Goal: Task Accomplishment & Management: Manage account settings

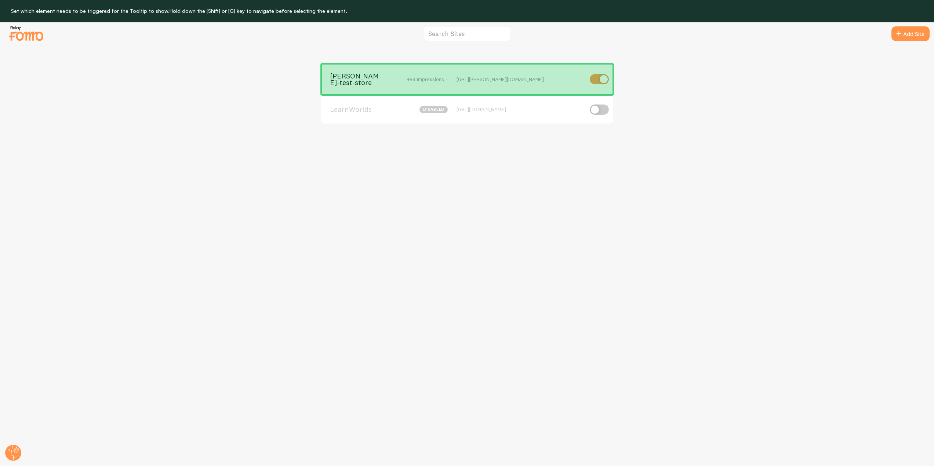
click at [461, 88] on div "[PERSON_NAME]-test-store 489 Impressions - [URL][PERSON_NAME][DOMAIN_NAME]" at bounding box center [467, 79] width 292 height 31
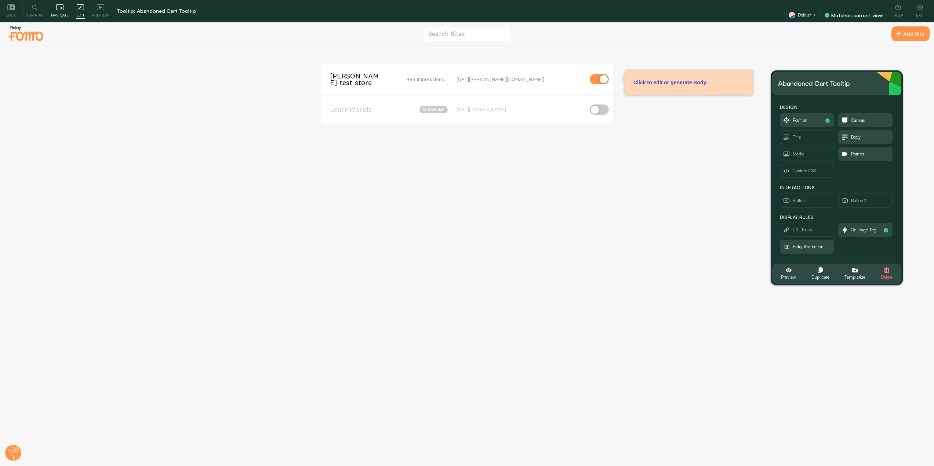
click at [62, 10] on icon at bounding box center [59, 7] width 7 height 7
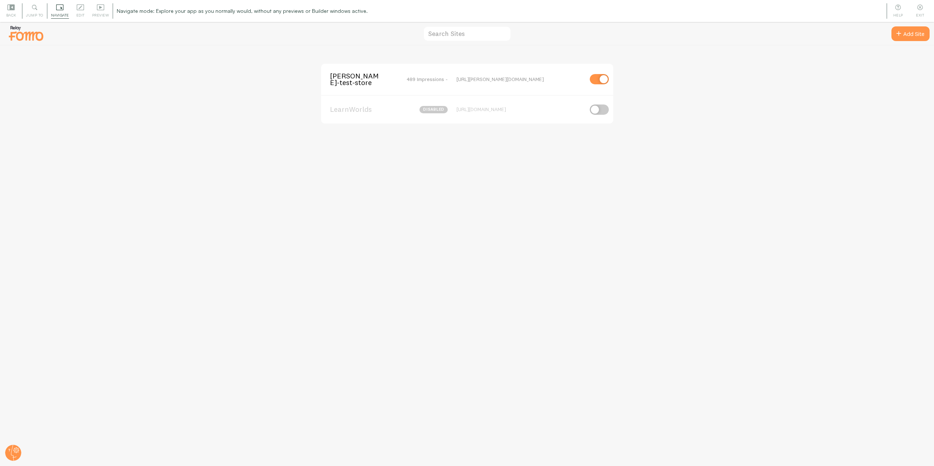
click at [337, 77] on span "[PERSON_NAME]-test-store" at bounding box center [359, 80] width 59 height 14
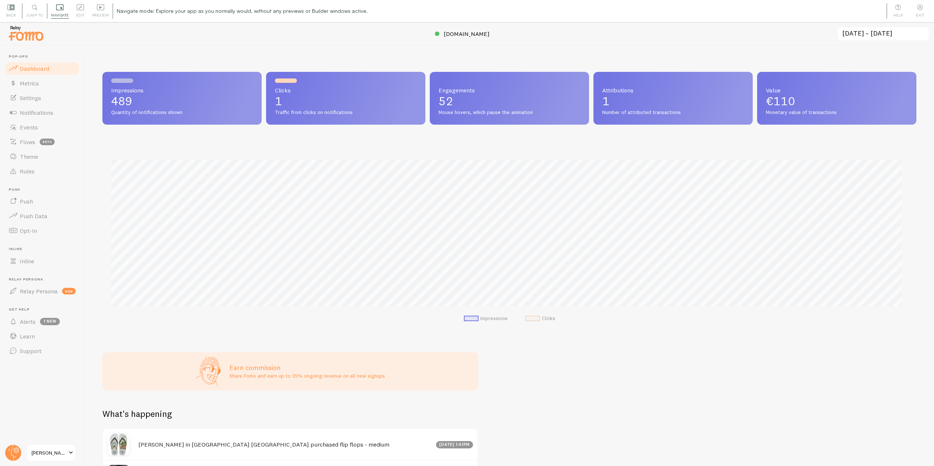
scroll to position [193, 808]
click at [56, 114] on link "Notifications" at bounding box center [42, 112] width 76 height 15
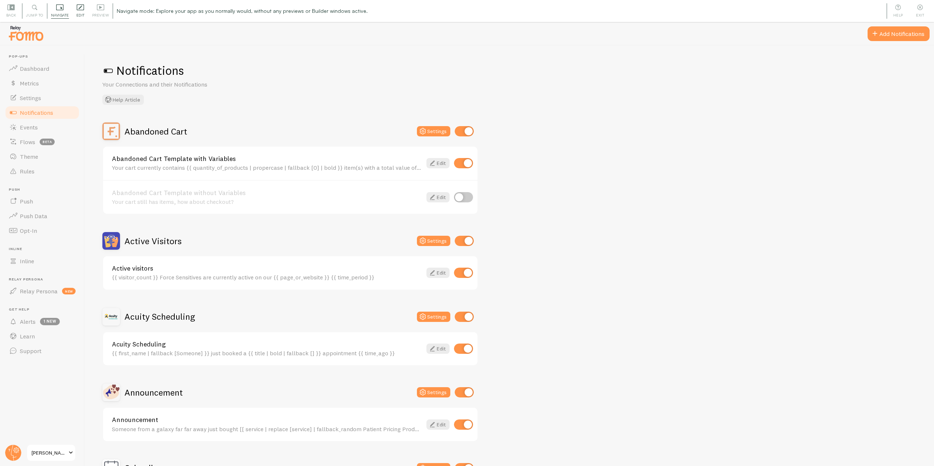
click at [81, 15] on span "Edit" at bounding box center [80, 15] width 8 height 7
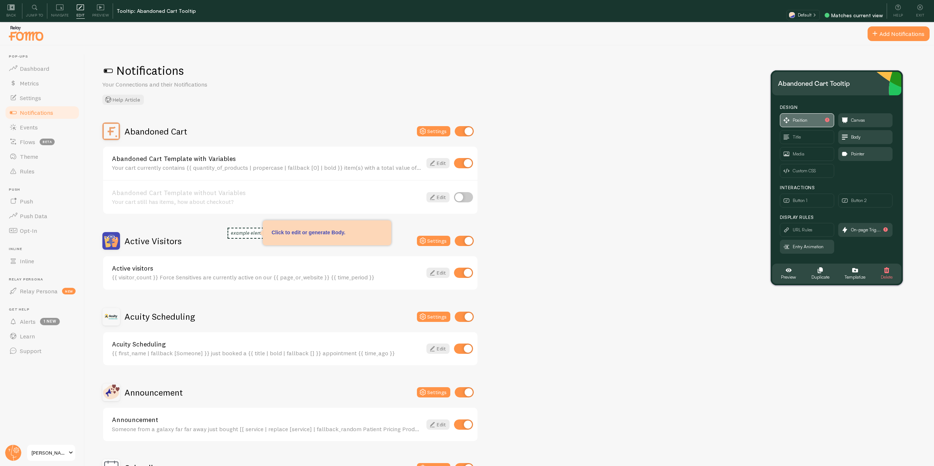
click at [813, 126] on span "Position" at bounding box center [807, 120] width 54 height 13
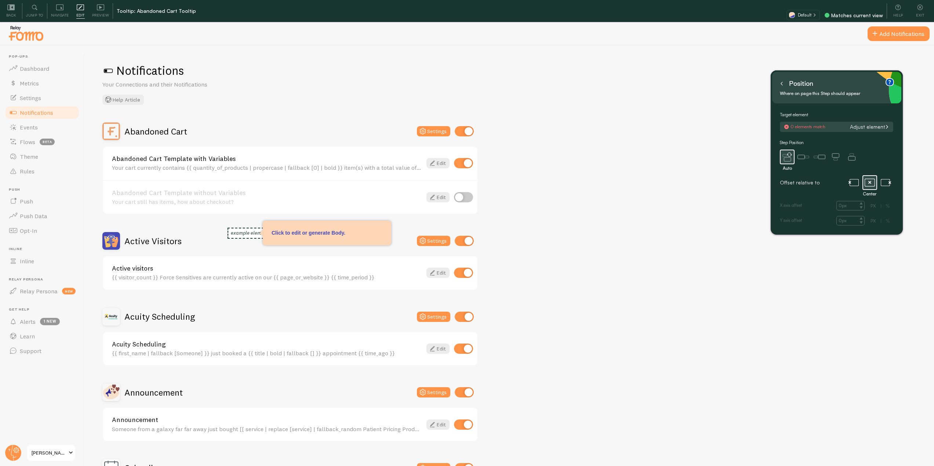
click at [871, 126] on button "Adjust element" at bounding box center [869, 127] width 44 height 7
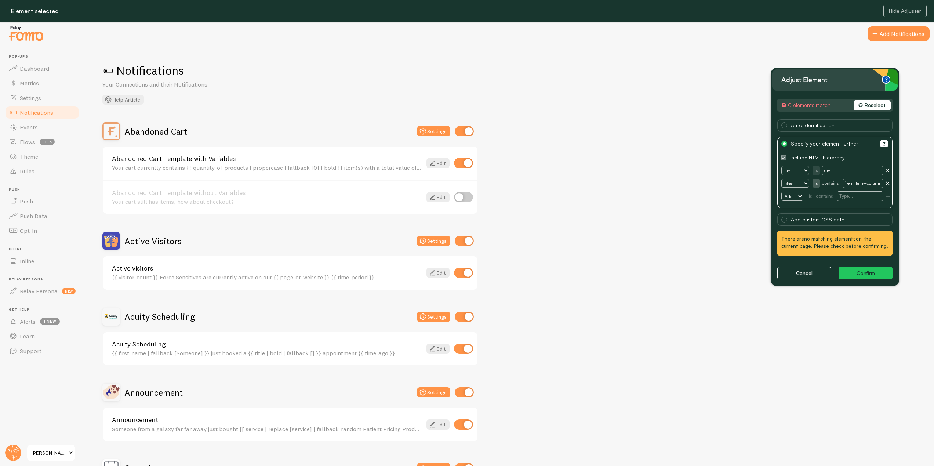
click at [868, 105] on button "Reselect" at bounding box center [871, 106] width 37 height 10
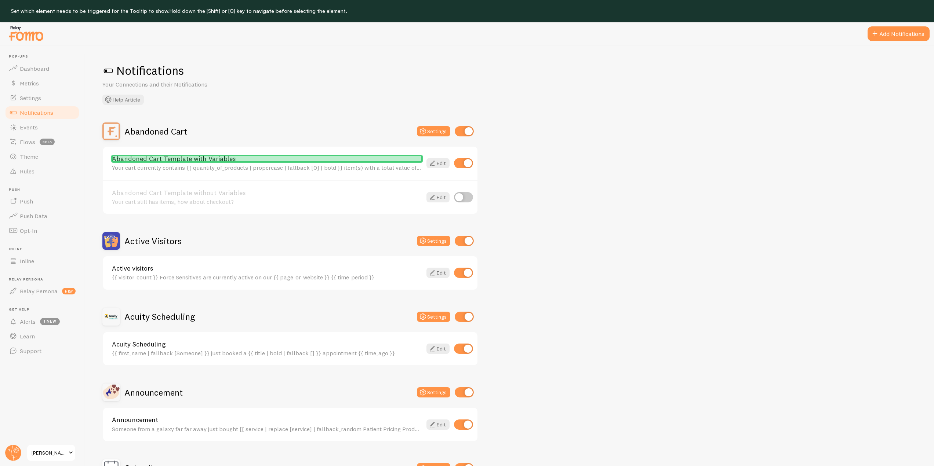
click at [183, 157] on link "Abandoned Cart Template with Variables" at bounding box center [267, 159] width 310 height 7
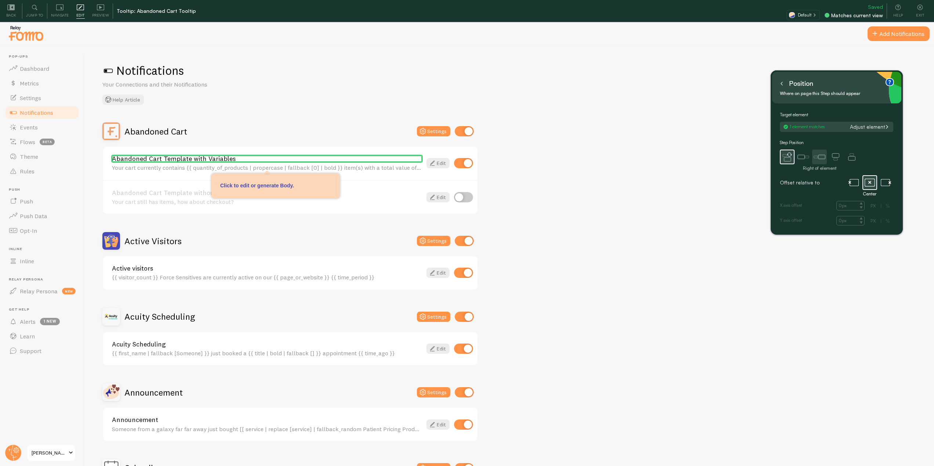
click at [825, 154] on icon at bounding box center [819, 157] width 15 height 15
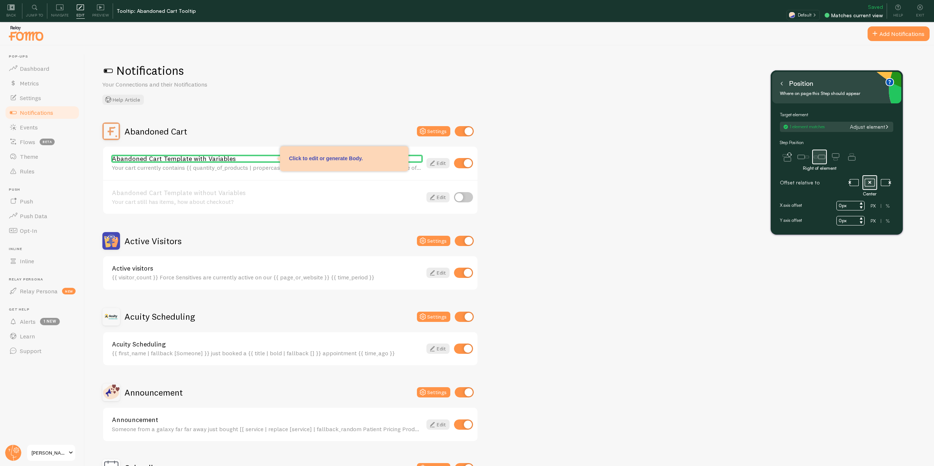
click at [840, 206] on input "0px" at bounding box center [850, 206] width 28 height 10
click at [781, 87] on button at bounding box center [781, 84] width 7 height 12
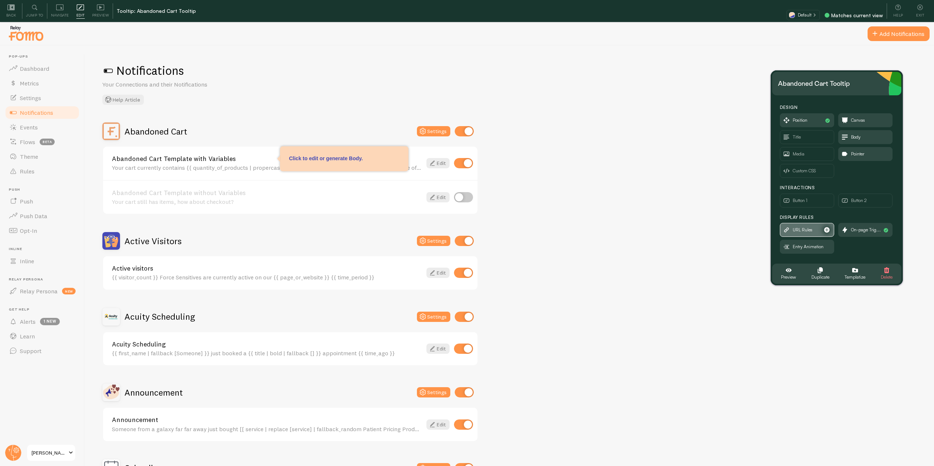
click at [814, 230] on span "URL Rules" at bounding box center [807, 229] width 54 height 13
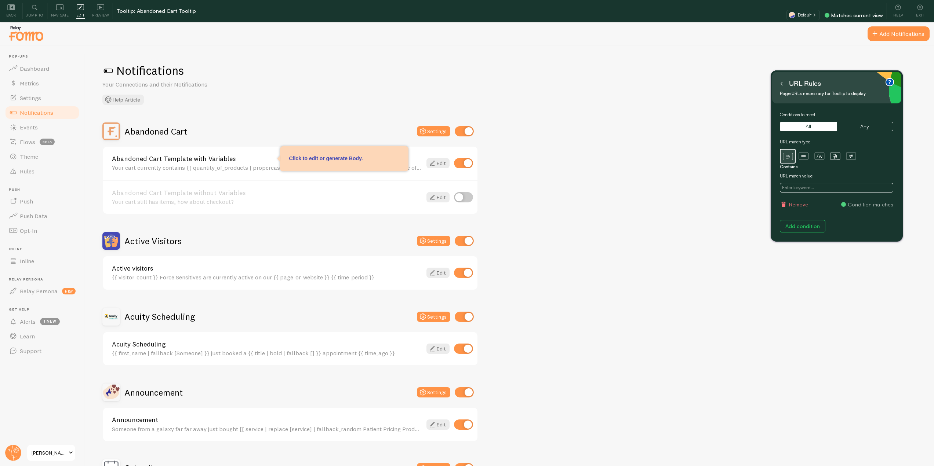
click at [813, 190] on input "text" at bounding box center [836, 188] width 113 height 10
click at [302, 107] on div "Notifications Your Connections and their Notifications Help Article Abandoned C…" at bounding box center [509, 266] width 849 height 443
click at [807, 153] on icon at bounding box center [803, 156] width 10 height 10
click at [805, 188] on input "text" at bounding box center [836, 188] width 113 height 10
paste input "[URL][DOMAIN_NAME]"
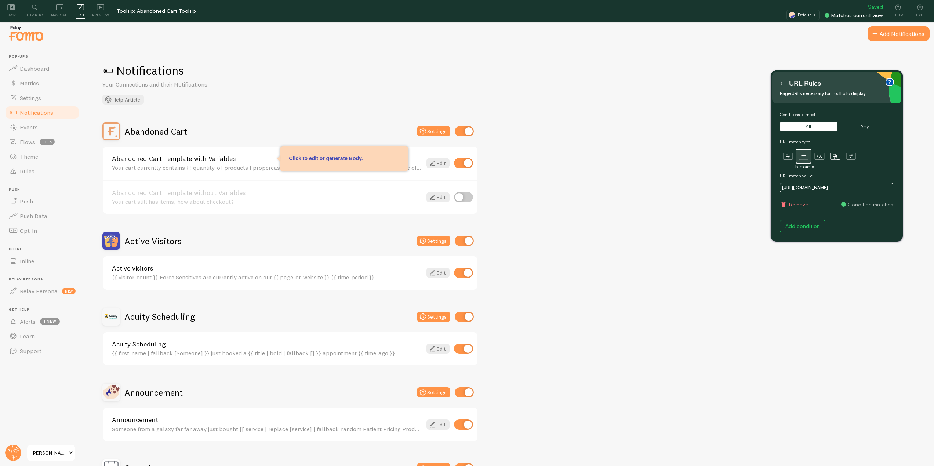
type input "[URL][DOMAIN_NAME]"
click at [781, 84] on icon at bounding box center [782, 84] width 4 height 4
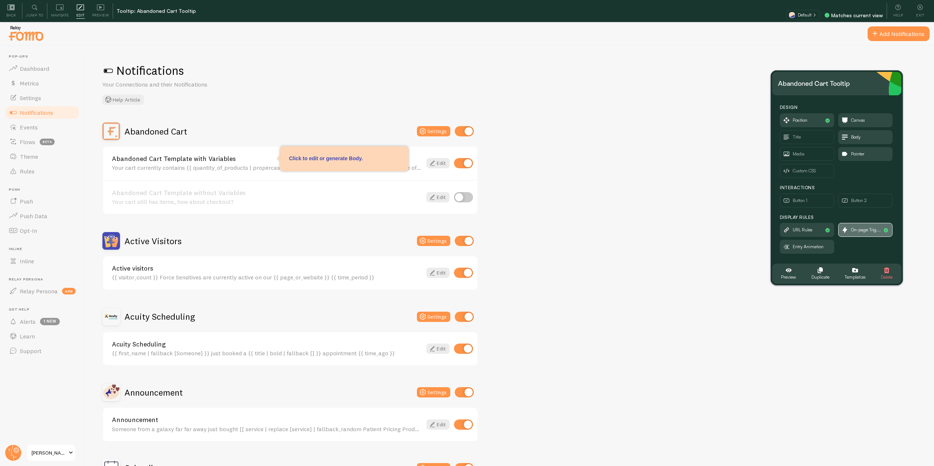
click at [858, 233] on span "On-page Trig..." at bounding box center [866, 230] width 30 height 8
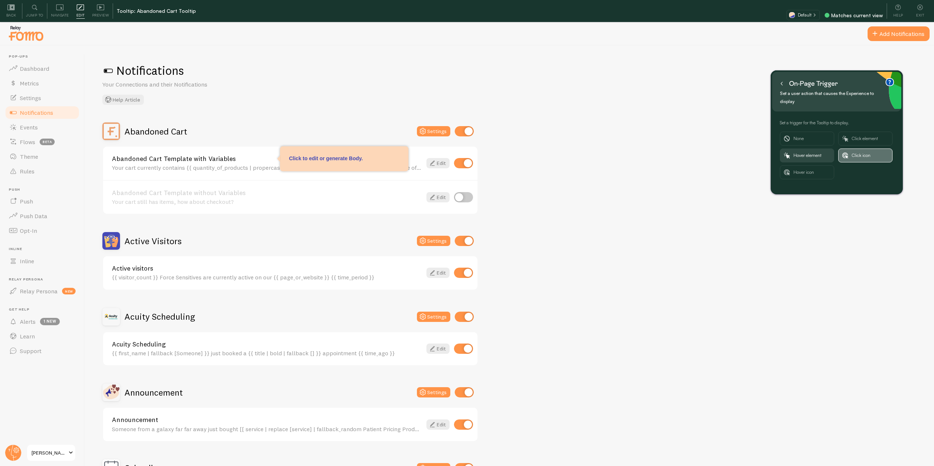
click at [860, 150] on span "Click icon" at bounding box center [870, 155] width 37 height 13
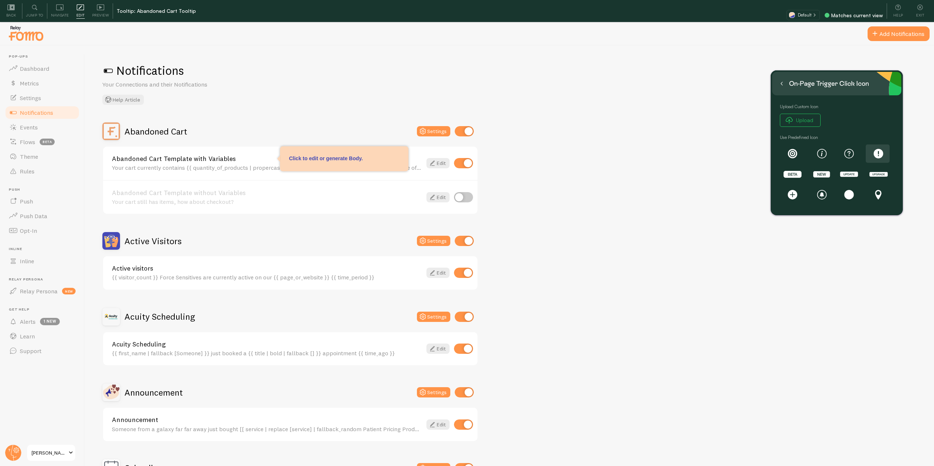
click at [875, 159] on span at bounding box center [878, 154] width 22 height 18
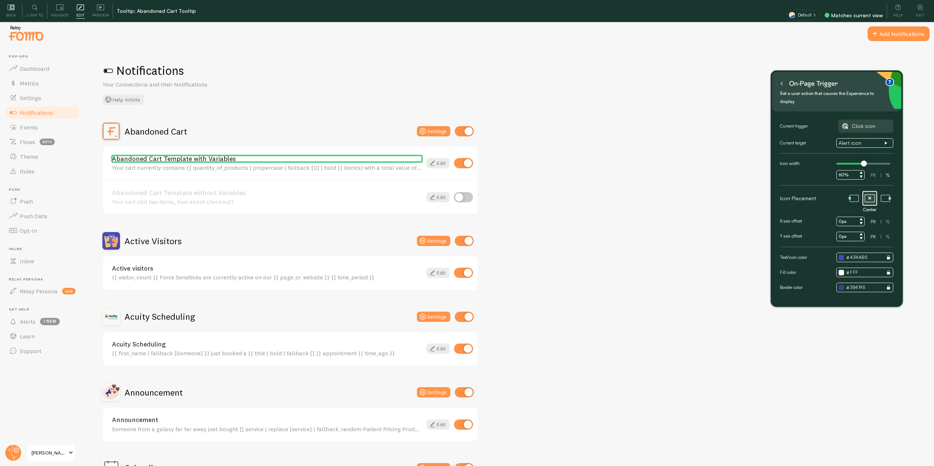
click at [841, 217] on input "0px" at bounding box center [850, 222] width 28 height 10
type input "30px"
click at [842, 232] on input "0px" at bounding box center [850, 237] width 28 height 10
type input "30px"
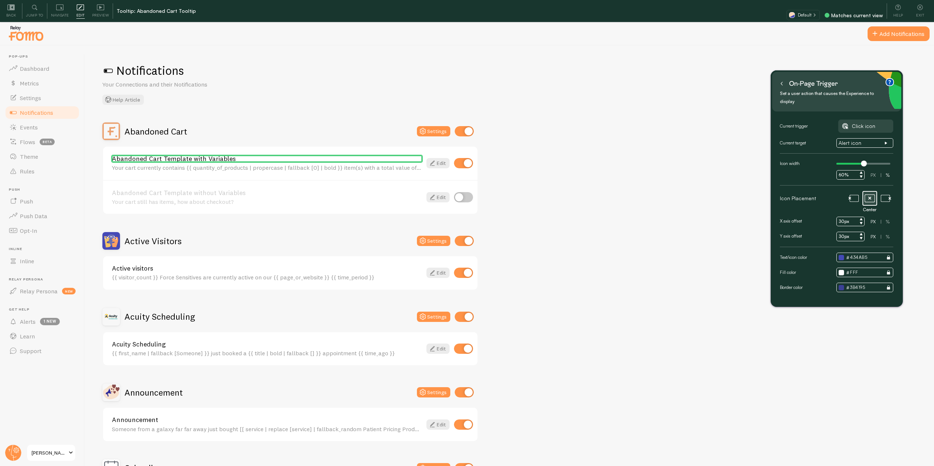
click at [782, 81] on button at bounding box center [781, 84] width 7 height 12
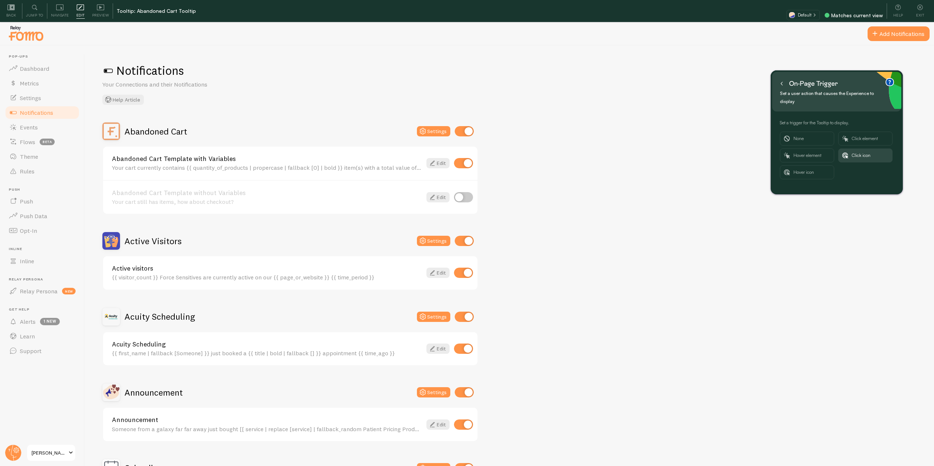
click at [784, 85] on button at bounding box center [781, 84] width 7 height 12
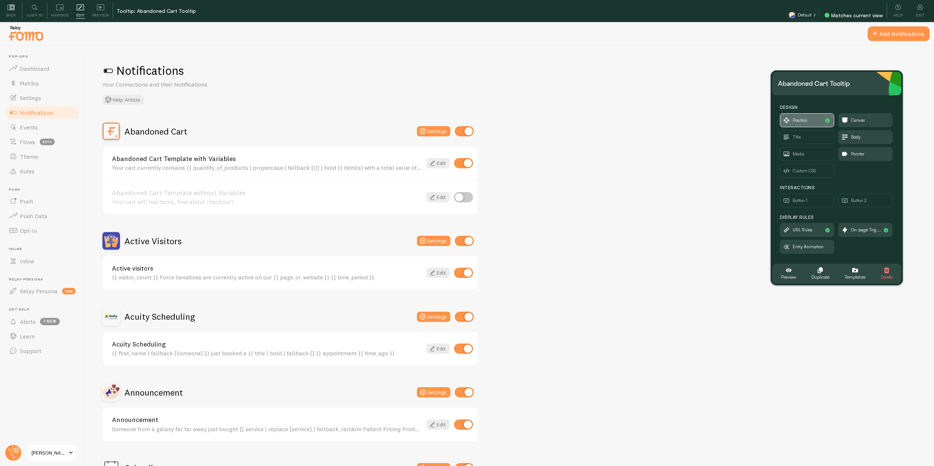
click at [802, 122] on span "Position" at bounding box center [800, 120] width 15 height 8
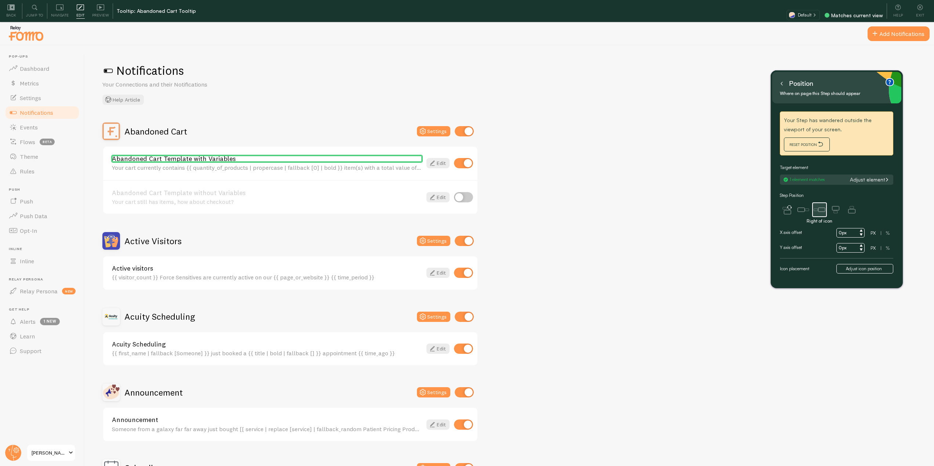
click at [856, 181] on button "Adjust element" at bounding box center [869, 179] width 44 height 7
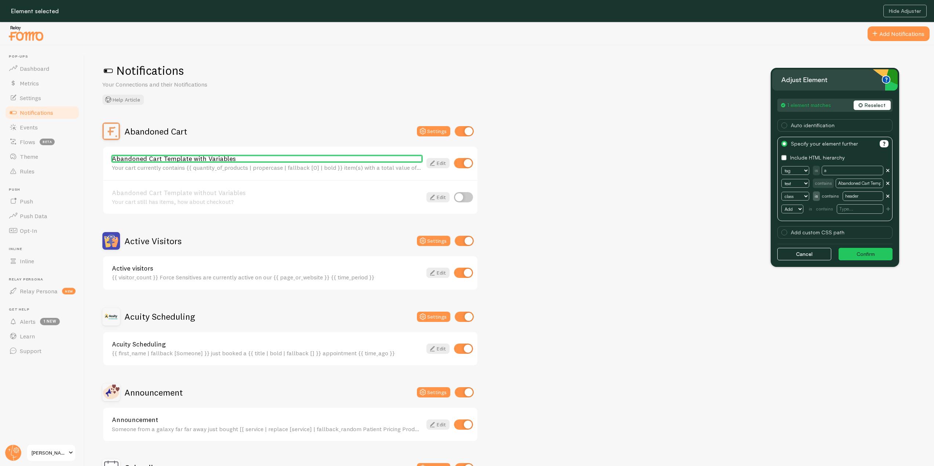
click at [876, 104] on button "Reselect" at bounding box center [871, 106] width 37 height 10
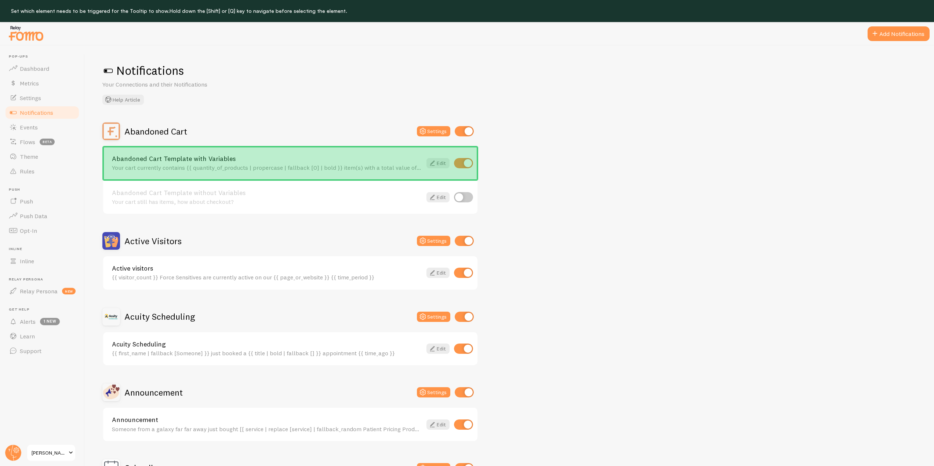
click at [266, 152] on div "Abandoned Cart Template with Variables Your cart currently contains {{ quantity…" at bounding box center [290, 163] width 374 height 33
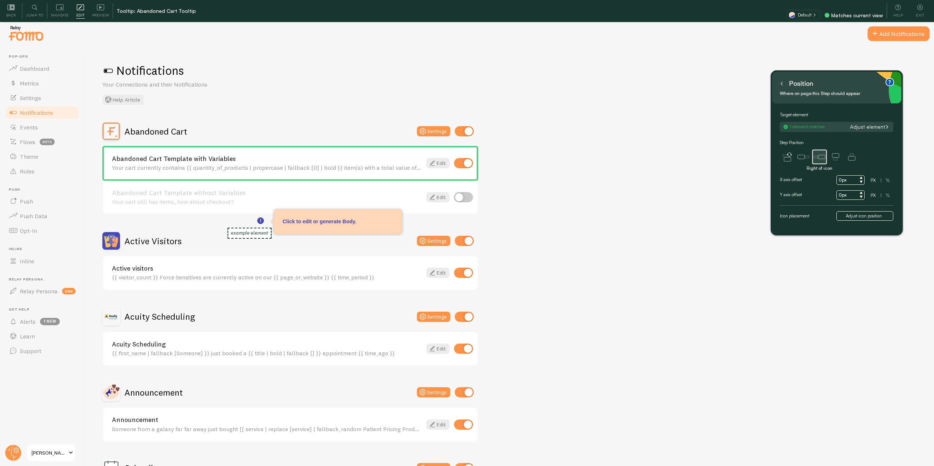
click at [781, 83] on icon at bounding box center [781, 83] width 1 height 3
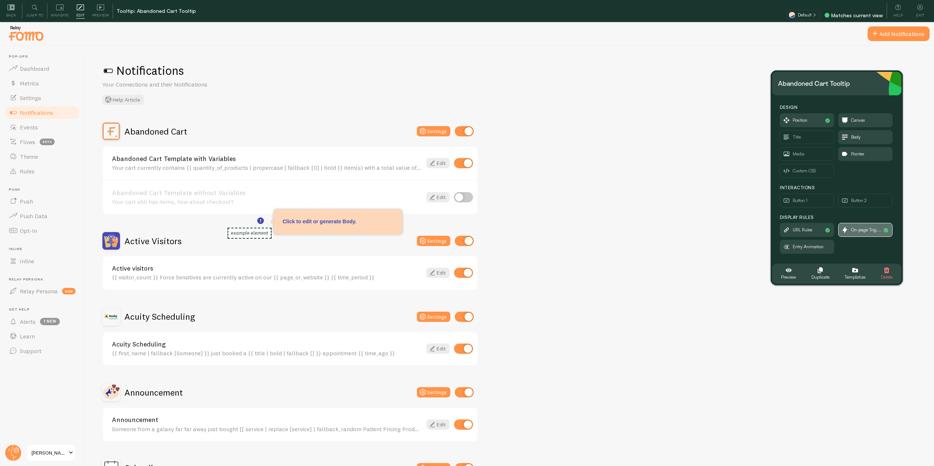
click at [851, 229] on span "On-page Trig..." at bounding box center [865, 229] width 54 height 13
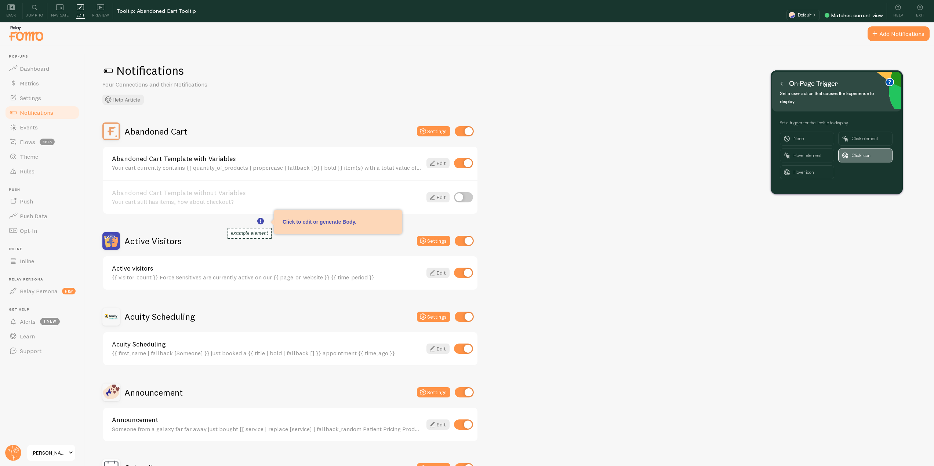
click at [853, 149] on span "Click icon" at bounding box center [870, 155] width 37 height 13
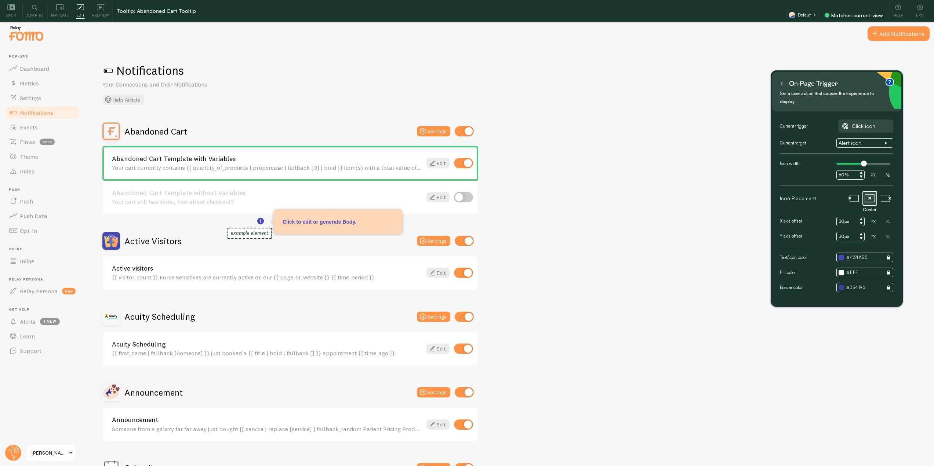
click at [843, 232] on input "30px" at bounding box center [850, 237] width 28 height 10
click at [840, 232] on input "30px" at bounding box center [850, 237] width 28 height 10
click at [841, 232] on input "30px" at bounding box center [850, 237] width 28 height 10
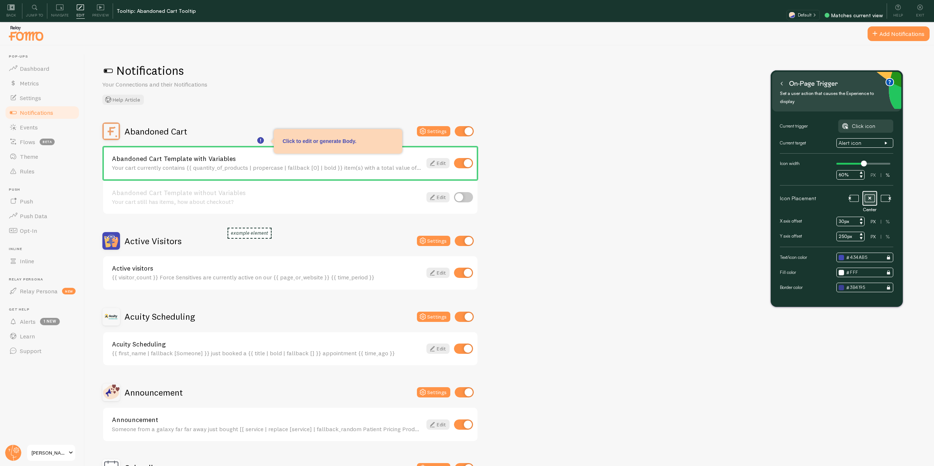
type input "250px"
click at [838, 217] on input "30px" at bounding box center [850, 222] width 28 height 10
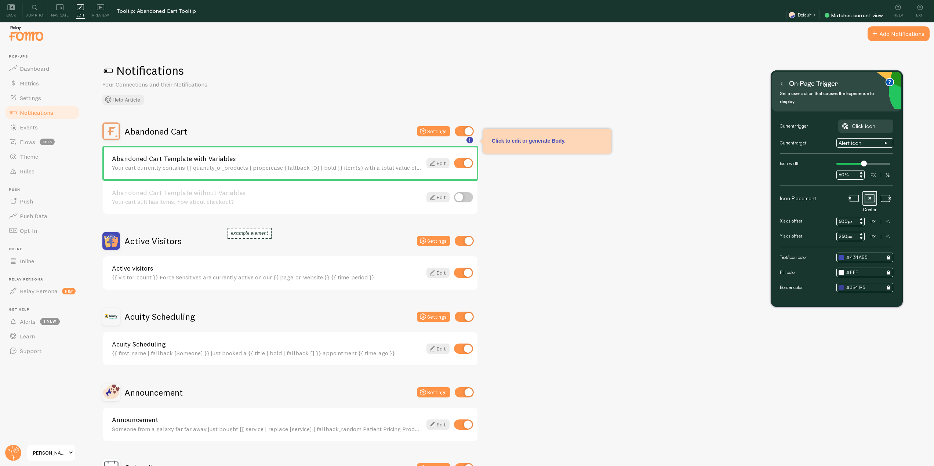
click at [840, 217] on input "600px" at bounding box center [850, 222] width 28 height 10
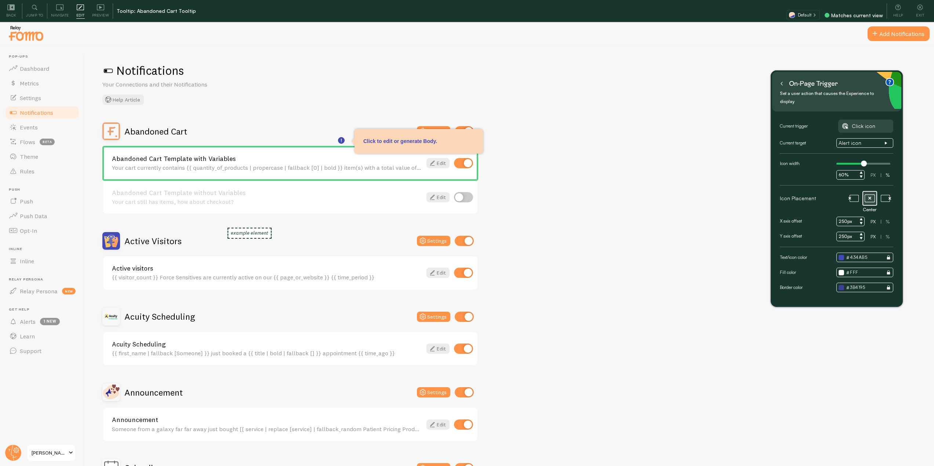
type input "250px"
click at [782, 84] on icon at bounding box center [782, 84] width 4 height 4
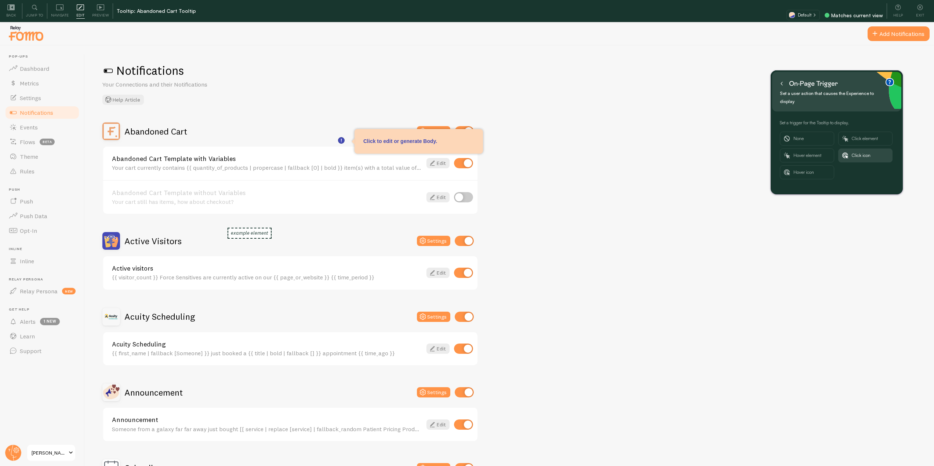
click at [780, 85] on icon at bounding box center [782, 84] width 4 height 4
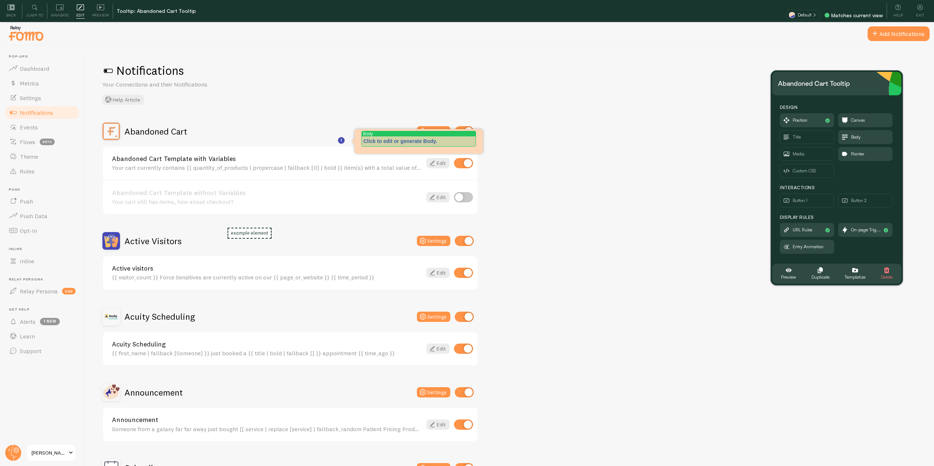
click at [385, 139] on div "Click to edit or generate Body." at bounding box center [418, 141] width 111 height 7
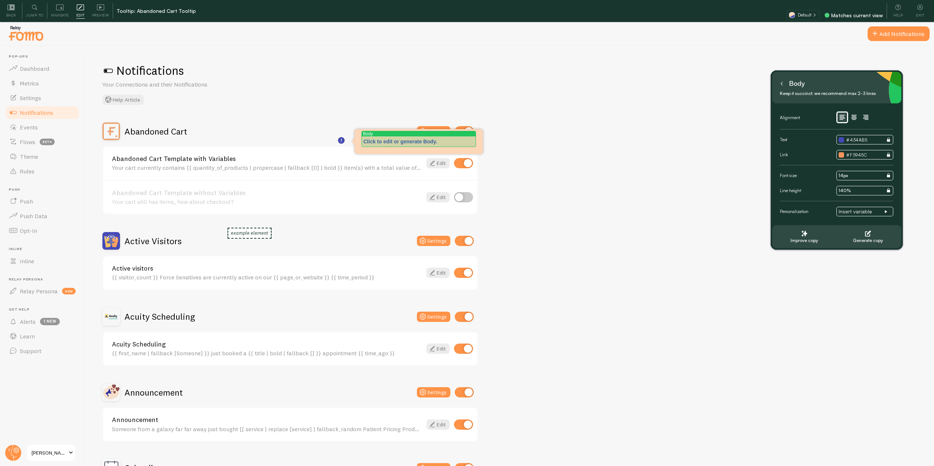
click at [423, 141] on p "Click to edit or generate Body." at bounding box center [418, 141] width 111 height 7
drag, startPoint x: 451, startPoint y: 143, endPoint x: 358, endPoint y: 139, distance: 92.2
click at [358, 139] on div "Canvas Click to edit or generate Body." at bounding box center [418, 141] width 128 height 25
click at [372, 143] on p at bounding box center [418, 141] width 111 height 7
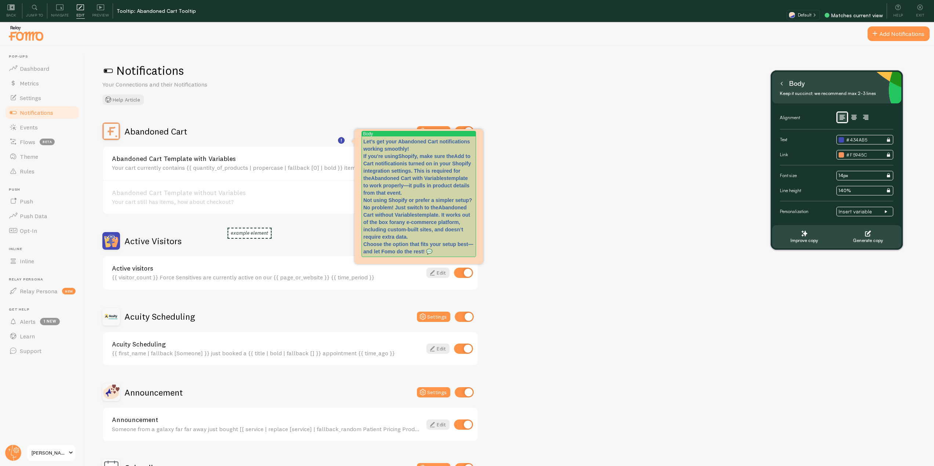
click at [407, 148] on strong "Let’s get your Abandoned Cart notifications working smoothly!" at bounding box center [417, 145] width 108 height 13
click at [418, 148] on p "Let’s get your Abandoned Cart notifications working smoothly! If you're using S…" at bounding box center [418, 167] width 111 height 59
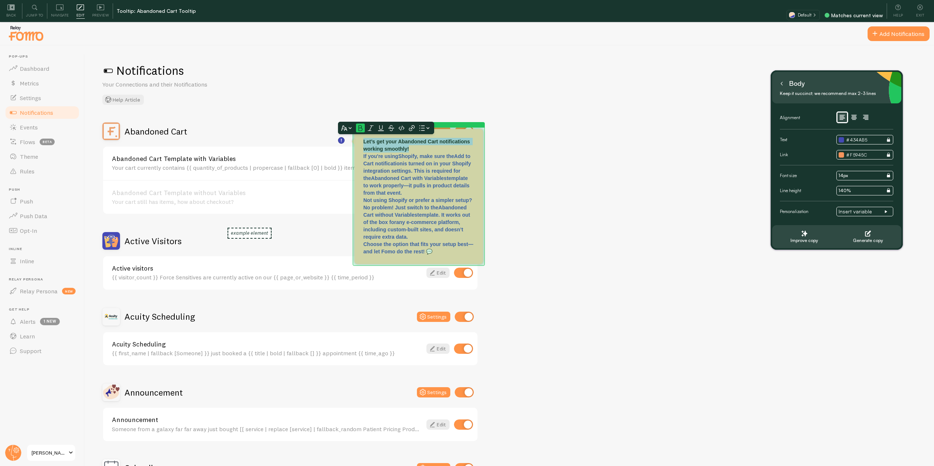
drag, startPoint x: 418, startPoint y: 148, endPoint x: 360, endPoint y: 141, distance: 58.0
click at [360, 141] on div "Canvas Let’s get your Abandoned Cart notifications working smoothly! If you're …" at bounding box center [418, 196] width 128 height 135
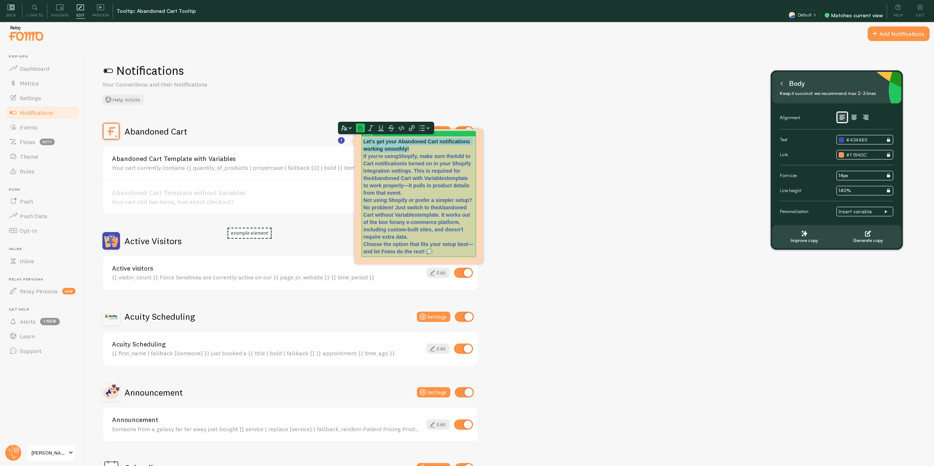
click at [416, 150] on p "Let’s get your Abandoned Cart notifications working smoothly! If you're using S…" at bounding box center [418, 167] width 111 height 59
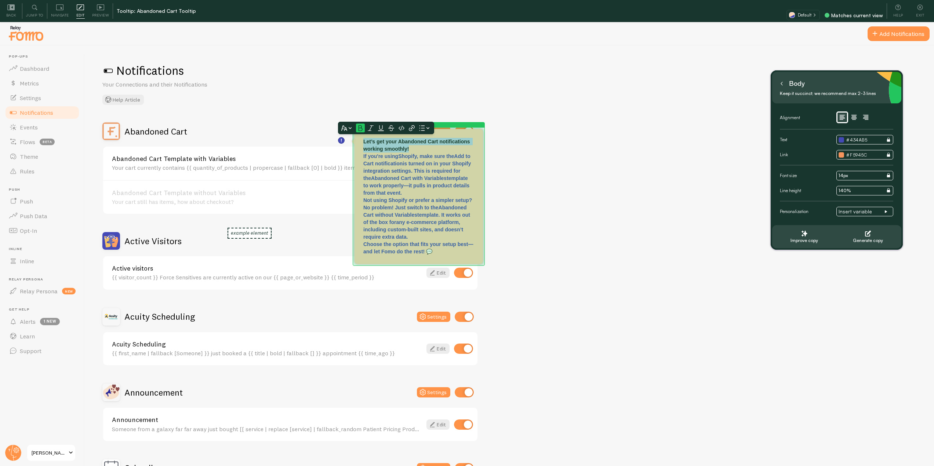
drag, startPoint x: 418, startPoint y: 150, endPoint x: 357, endPoint y: 136, distance: 62.4
click at [357, 139] on div "Canvas Let’s get your Abandoned Cart notifications working smoothly! If you're …" at bounding box center [418, 196] width 128 height 135
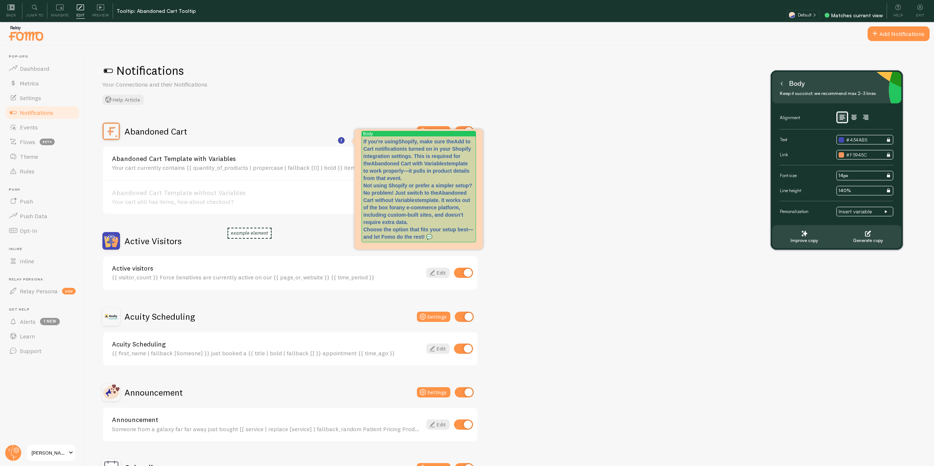
click at [462, 149] on p "If you're using Shopify , make sure the Add to Cart notification is turned on i…" at bounding box center [418, 160] width 111 height 44
click at [434, 158] on p "If you're using Shopify , make sure the Add to Cart notification is turned on i…" at bounding box center [418, 160] width 111 height 44
click at [455, 180] on p "If you're using Shopify , make sure the Add to Cart notification is turned on i…" at bounding box center [418, 163] width 111 height 51
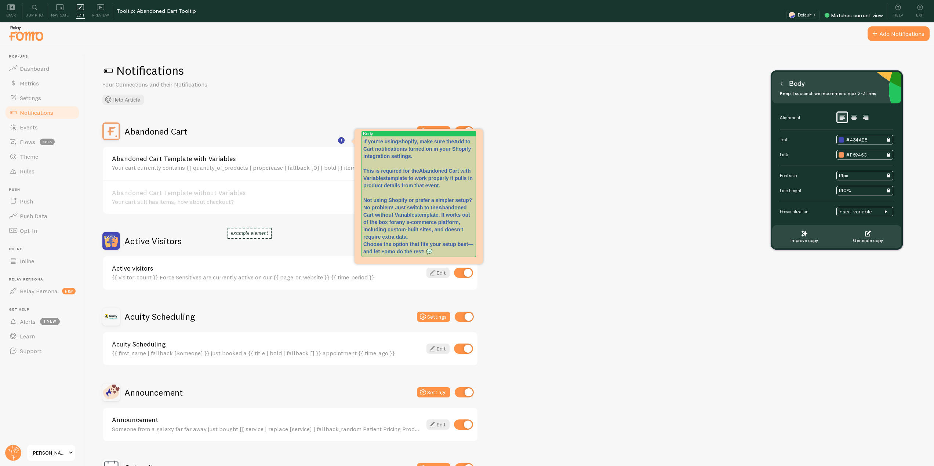
click at [473, 201] on p "Not using Shopify or prefer a simpler setup? No problem! Just switch to the Aba…" at bounding box center [418, 219] width 111 height 44
click at [421, 243] on p "Not using Shopify or prefer a simpler setup? No problem! Just switch to the Aba…" at bounding box center [418, 222] width 111 height 51
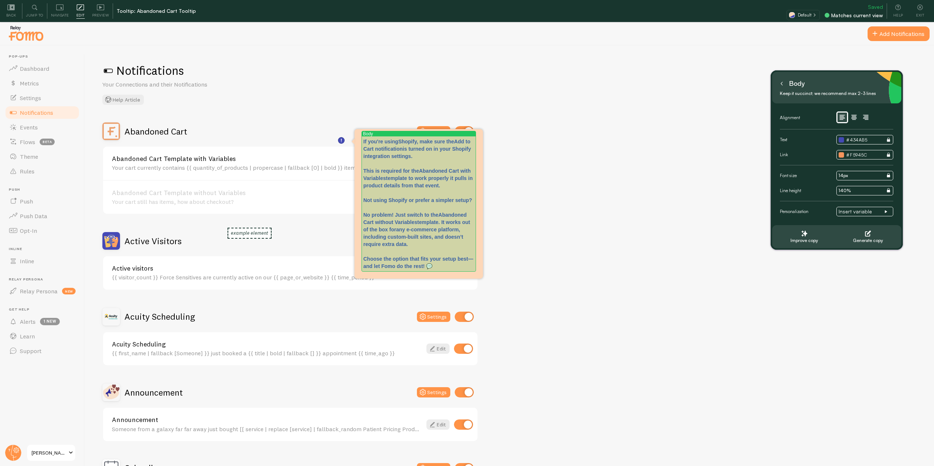
click at [473, 258] on p "Choose the option that fits your setup best—and let Fomo do the rest! 💬" at bounding box center [418, 262] width 111 height 15
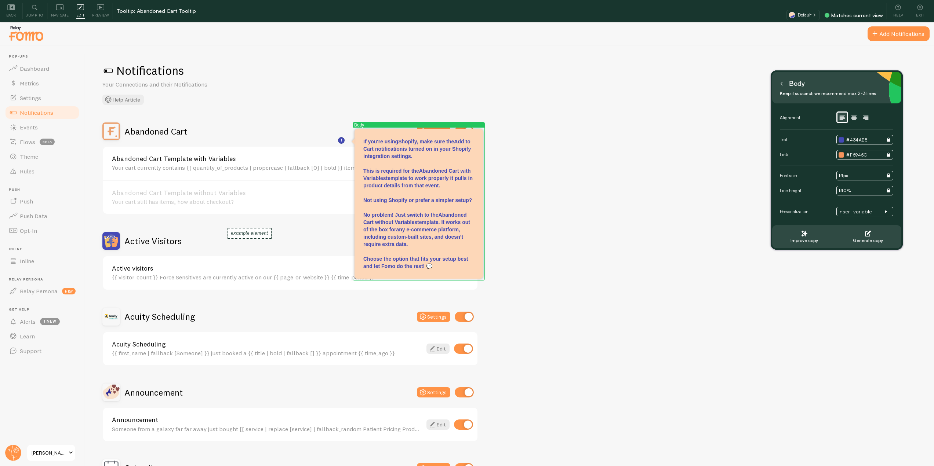
click at [782, 87] on button at bounding box center [781, 84] width 7 height 12
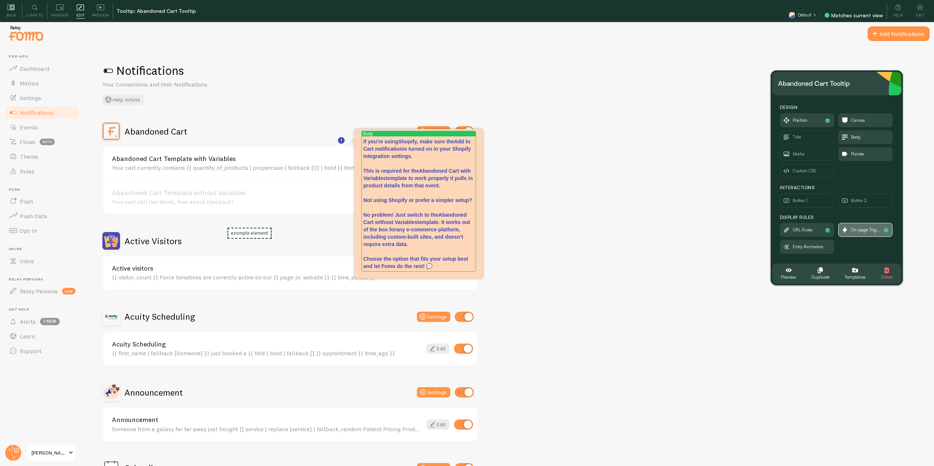
click at [861, 230] on span "On-page Trig..." at bounding box center [866, 230] width 30 height 8
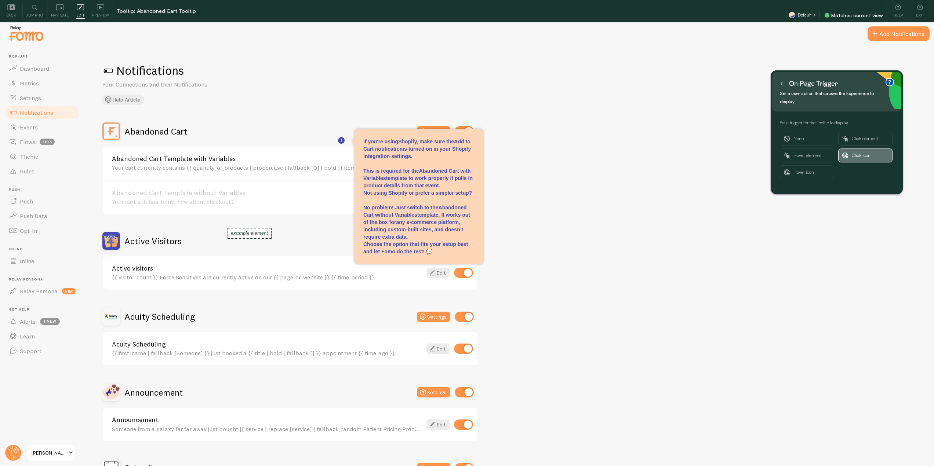
click at [849, 149] on button "Click icon" at bounding box center [865, 156] width 54 height 14
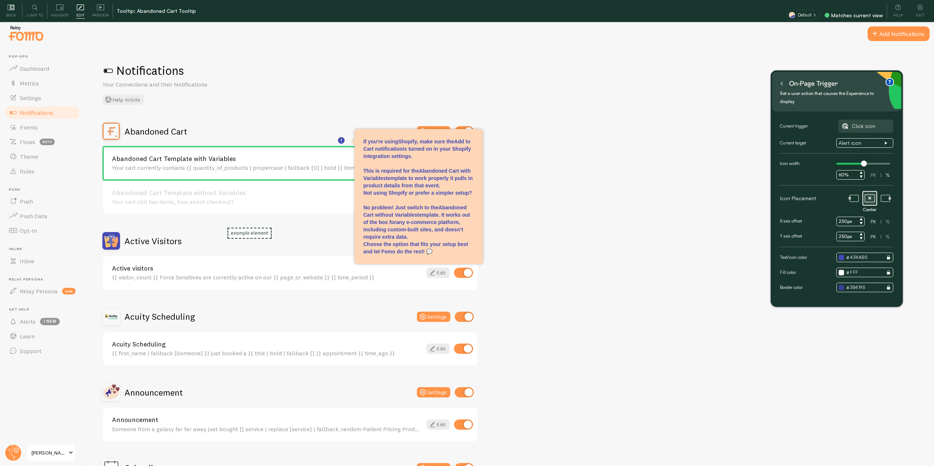
click at [843, 217] on input "250px" at bounding box center [850, 222] width 28 height 10
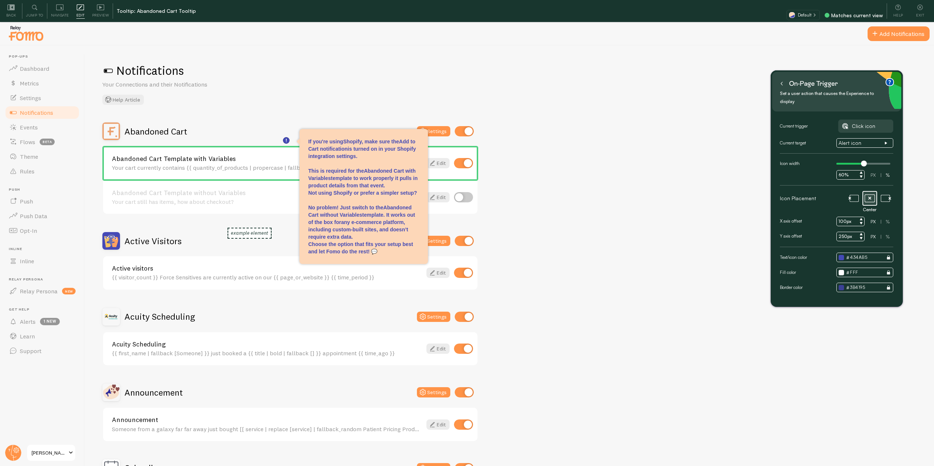
type input "100px"
click at [844, 232] on input "250px" at bounding box center [850, 237] width 28 height 10
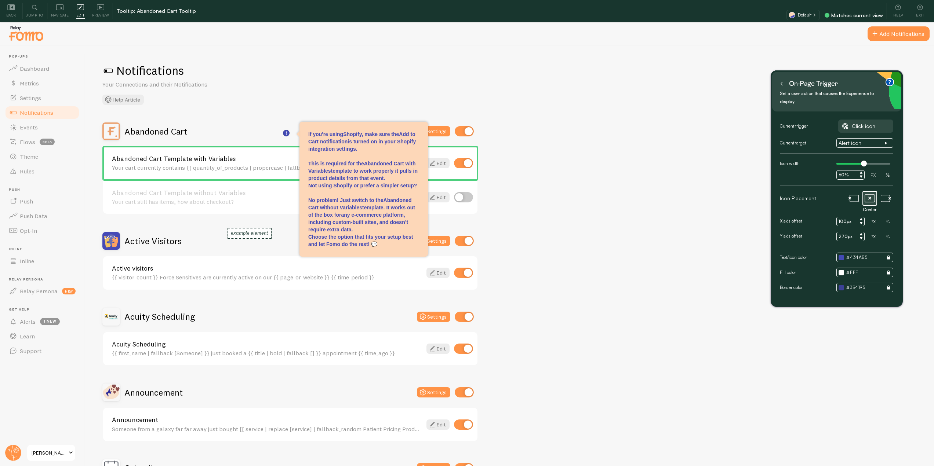
type input "270px"
click at [783, 80] on button at bounding box center [781, 84] width 7 height 12
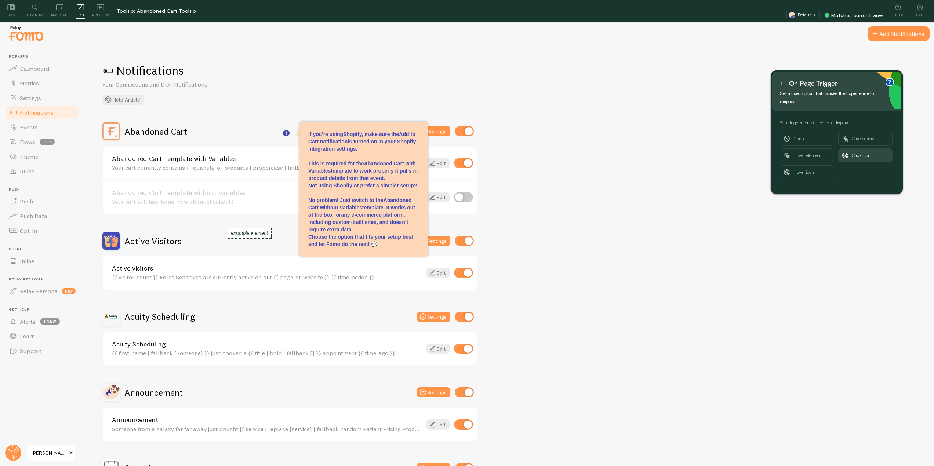
click at [779, 81] on button at bounding box center [781, 84] width 7 height 12
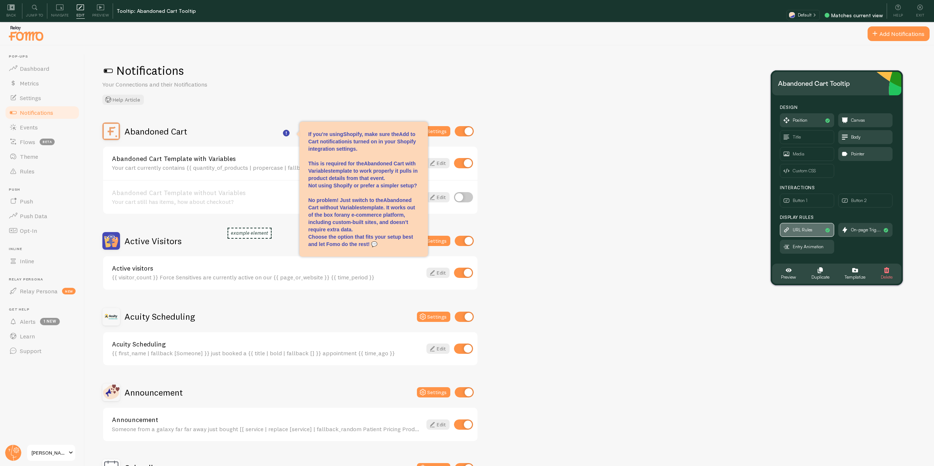
click at [794, 230] on span "URL Rules" at bounding box center [803, 230] width 20 height 8
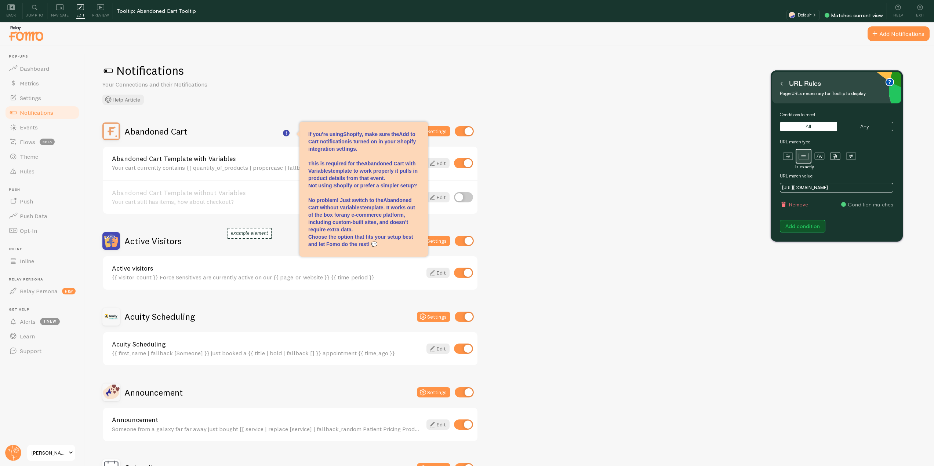
click at [805, 223] on button "Add condition" at bounding box center [802, 226] width 45 height 12
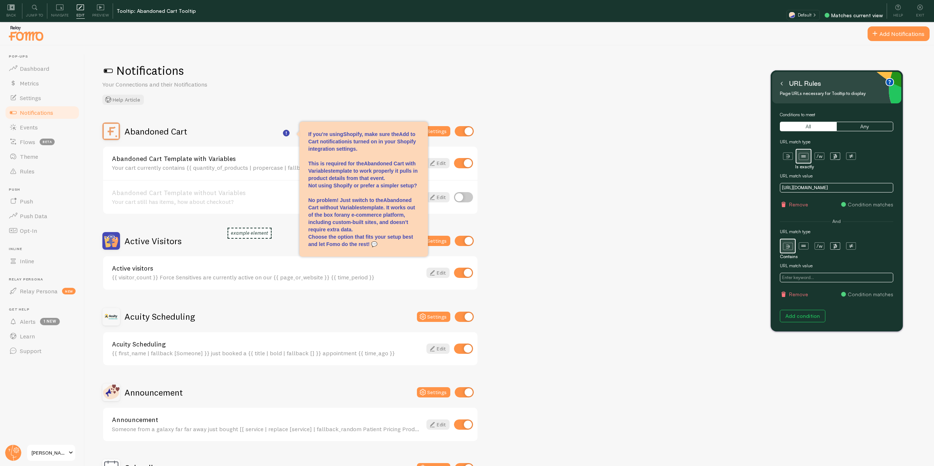
click at [791, 297] on button "Remove" at bounding box center [794, 294] width 28 height 7
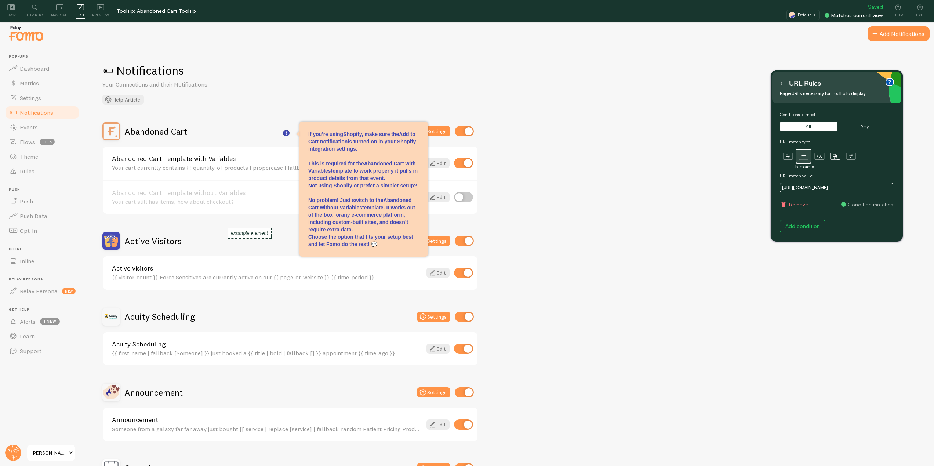
click at [780, 87] on button at bounding box center [781, 84] width 7 height 12
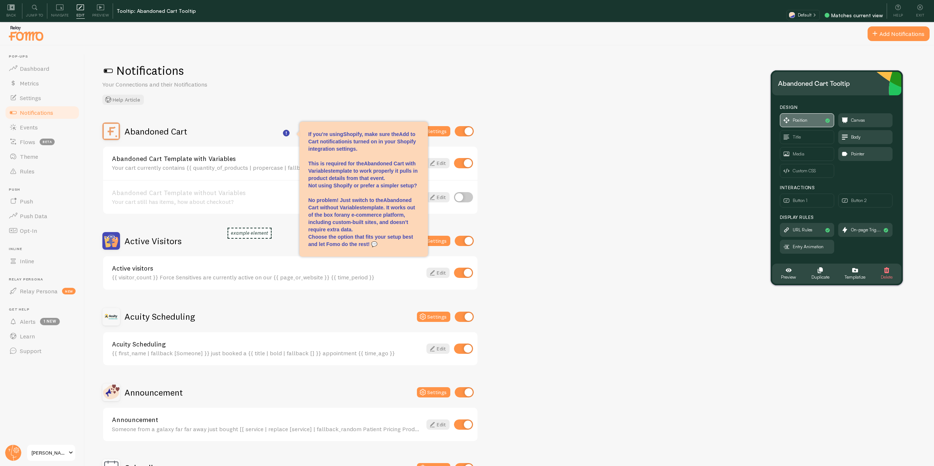
click at [800, 123] on span "Position" at bounding box center [800, 120] width 15 height 8
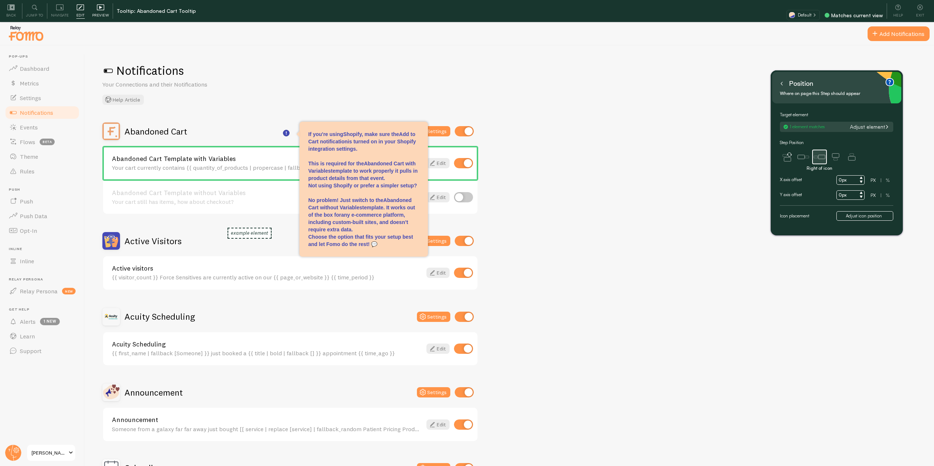
click at [101, 8] on icon at bounding box center [100, 7] width 3 height 3
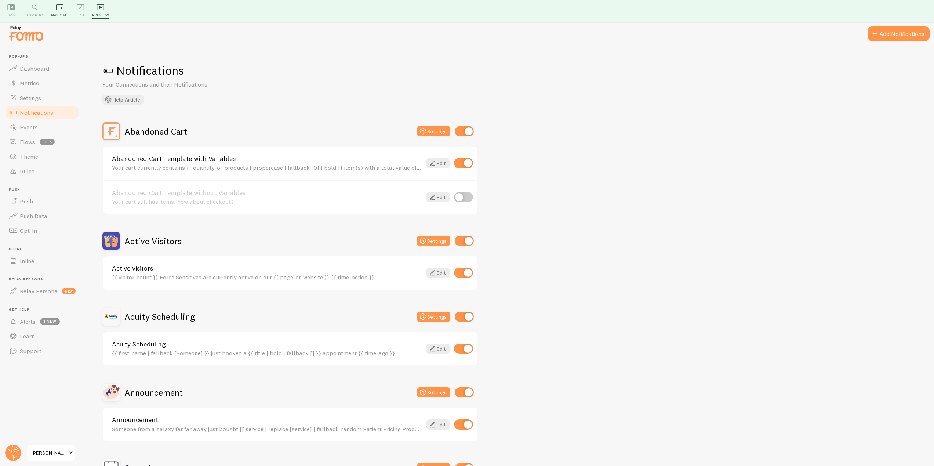
click at [60, 8] on icon at bounding box center [59, 7] width 7 height 7
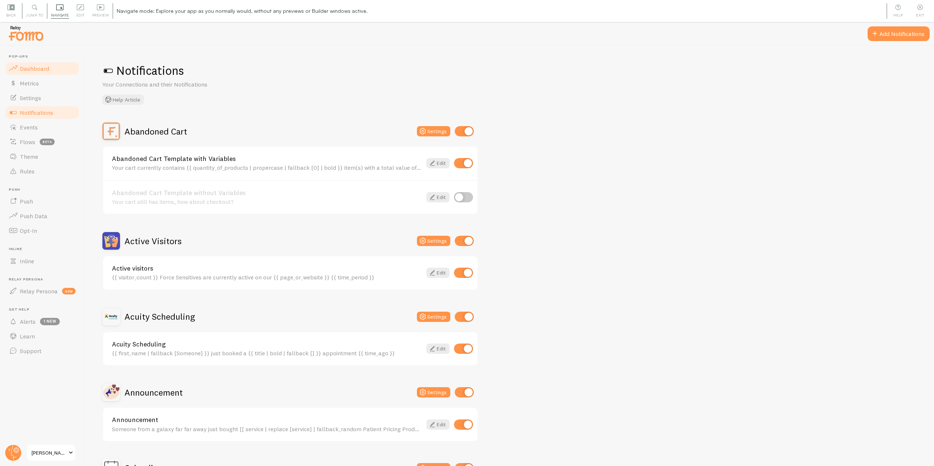
click at [40, 70] on span "Dashboard" at bounding box center [34, 68] width 29 height 7
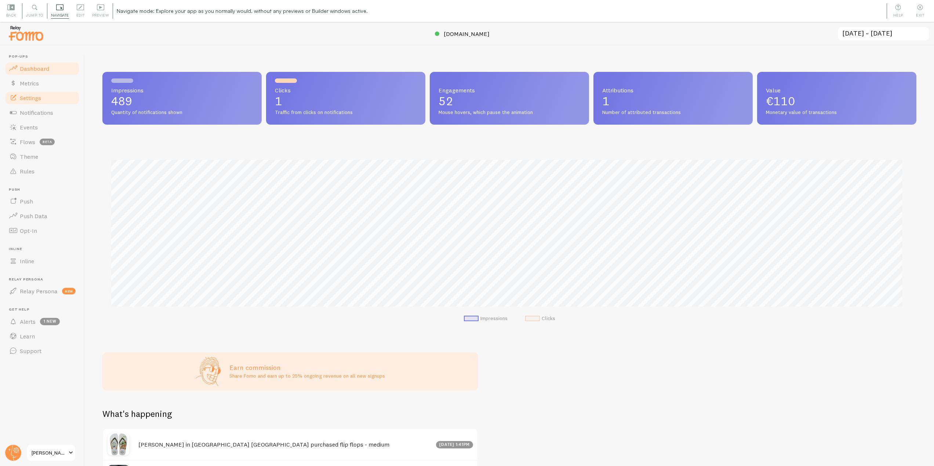
scroll to position [193, 808]
click at [61, 114] on link "Notifications" at bounding box center [42, 112] width 76 height 15
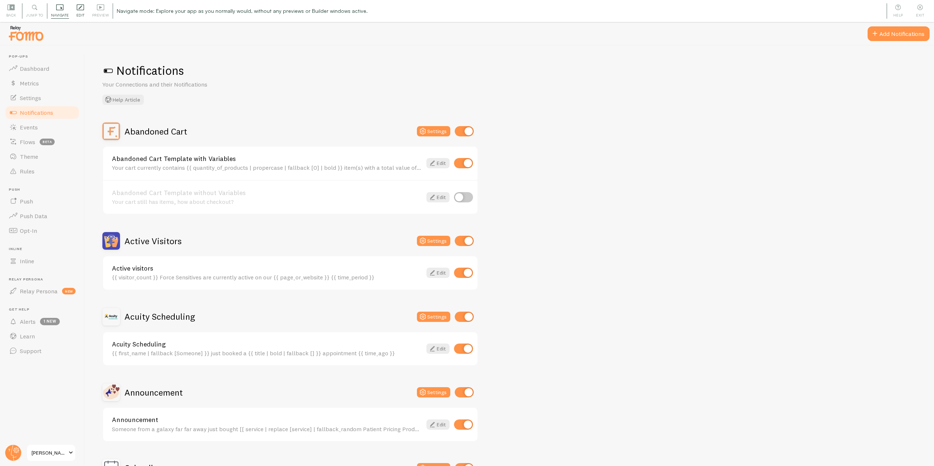
click at [78, 10] on icon at bounding box center [80, 7] width 7 height 7
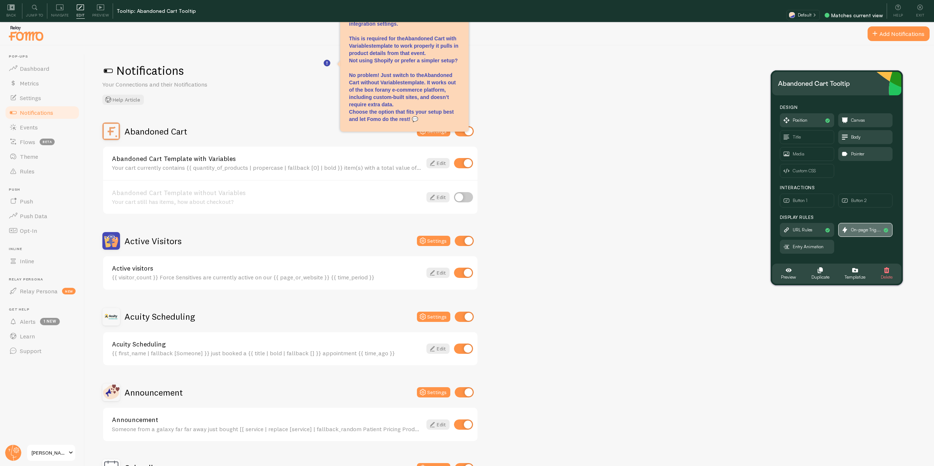
click at [860, 233] on span "On-page Trig..." at bounding box center [866, 230] width 30 height 8
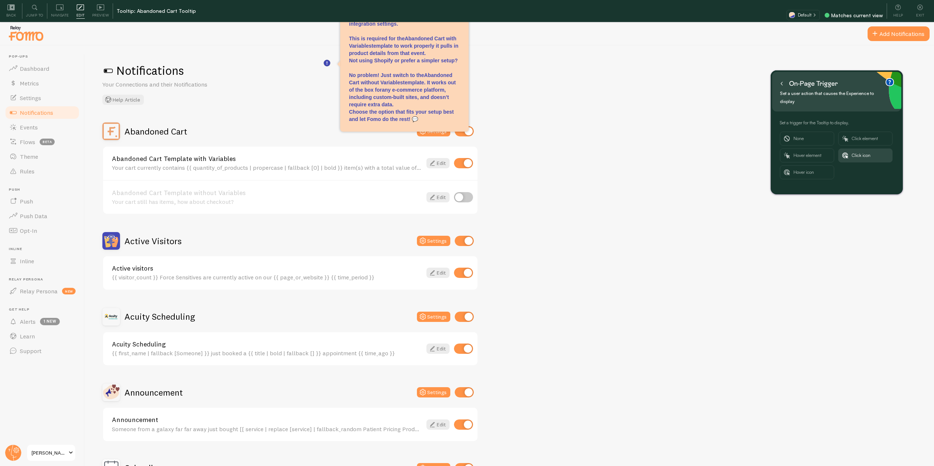
click at [786, 87] on div "On-page trigger" at bounding box center [809, 84] width 62 height 12
click at [784, 82] on button at bounding box center [781, 84] width 7 height 12
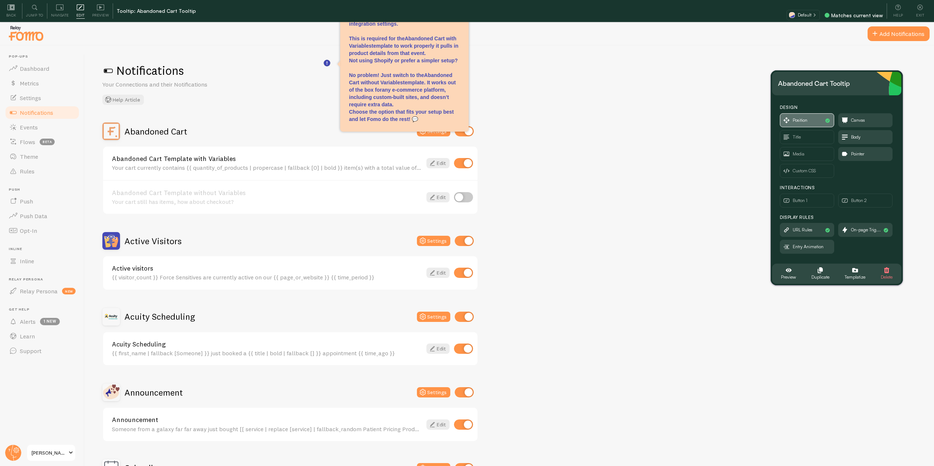
click at [810, 123] on span "Position" at bounding box center [807, 120] width 54 height 13
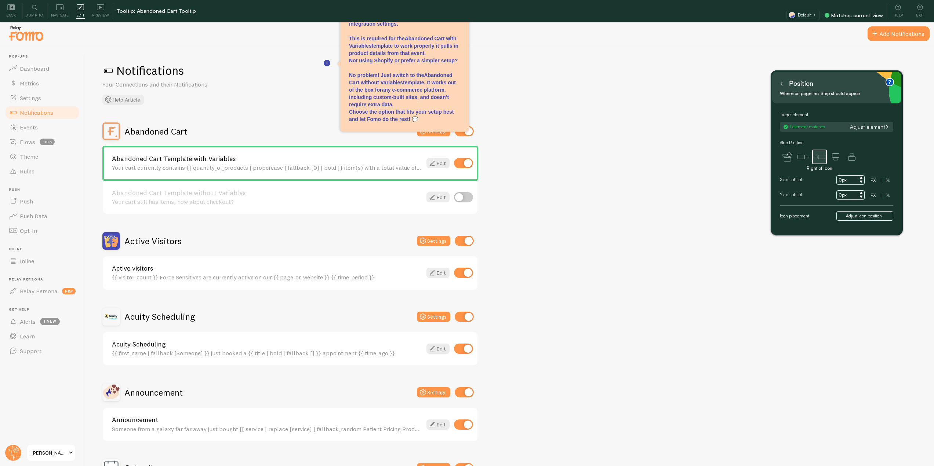
click at [782, 87] on button at bounding box center [781, 84] width 7 height 12
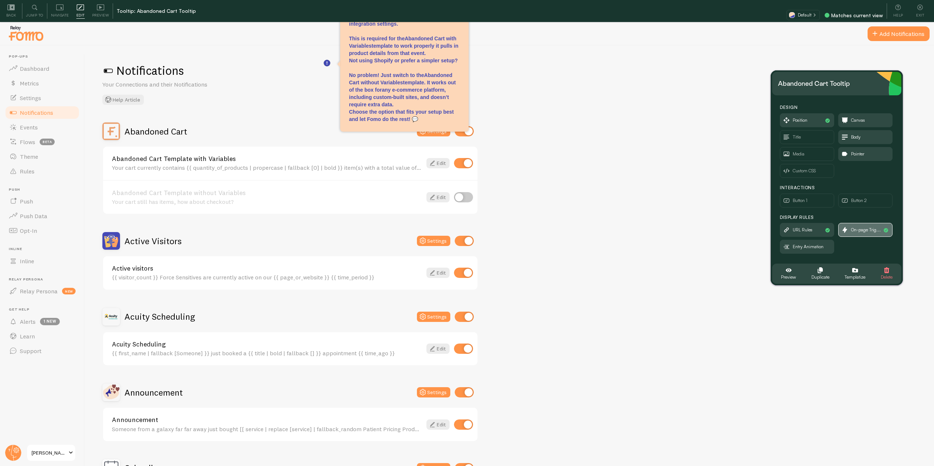
click at [855, 229] on span "On-page Trig..." at bounding box center [866, 230] width 30 height 8
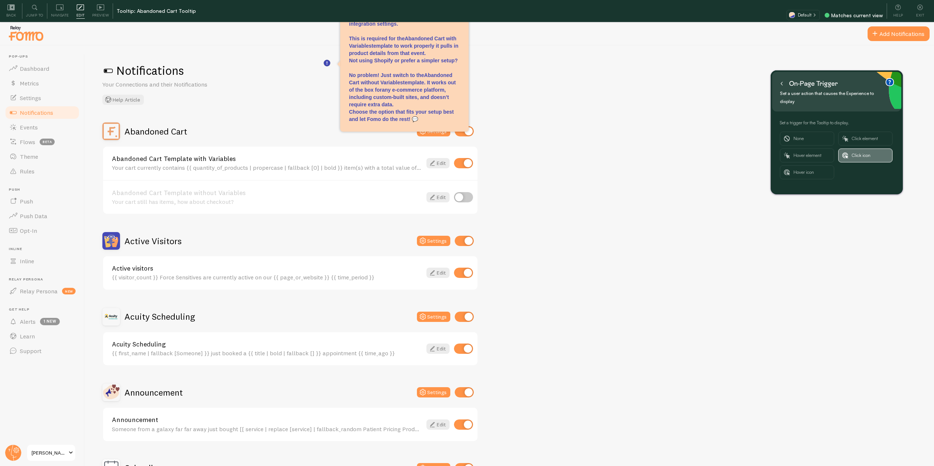
click at [856, 149] on span "Click icon" at bounding box center [870, 155] width 37 height 13
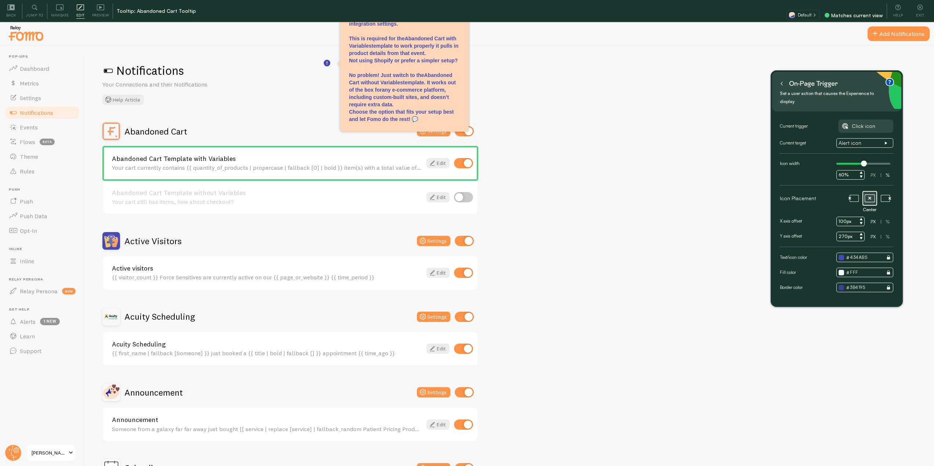
click at [844, 232] on input "270px" at bounding box center [850, 237] width 28 height 10
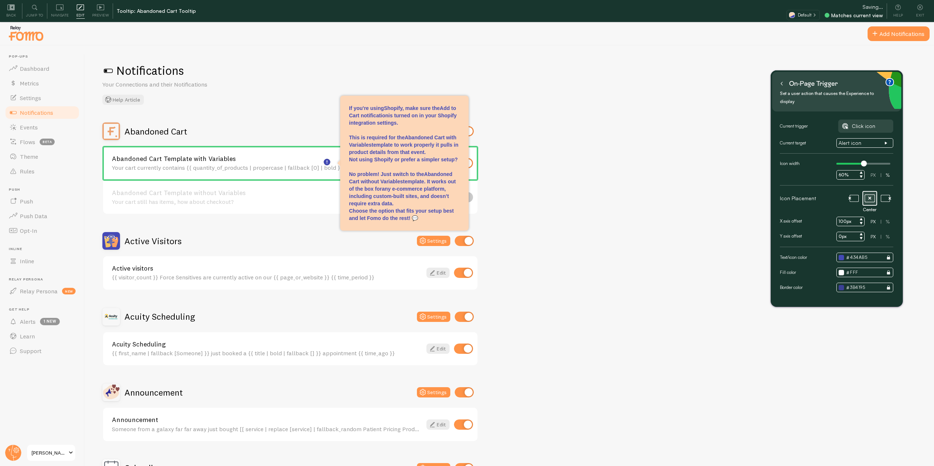
click at [842, 217] on input "100px" at bounding box center [850, 222] width 28 height 10
click at [837, 232] on input "0px" at bounding box center [850, 237] width 28 height 10
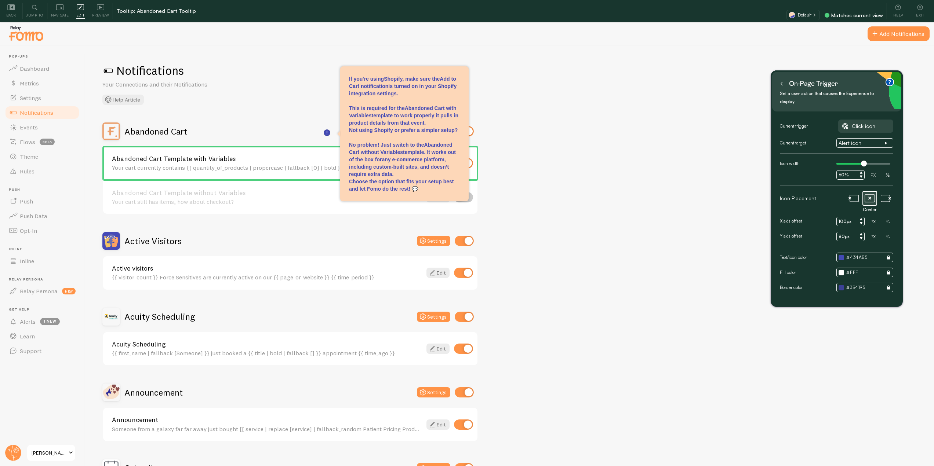
type input "80px"
click at [842, 217] on input "100px" at bounding box center [850, 222] width 28 height 10
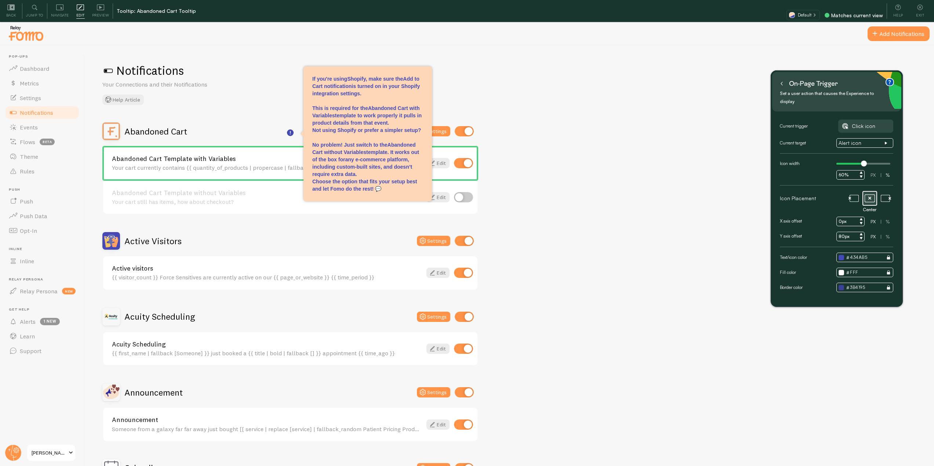
type input "0px"
click at [782, 82] on icon at bounding box center [781, 83] width 1 height 3
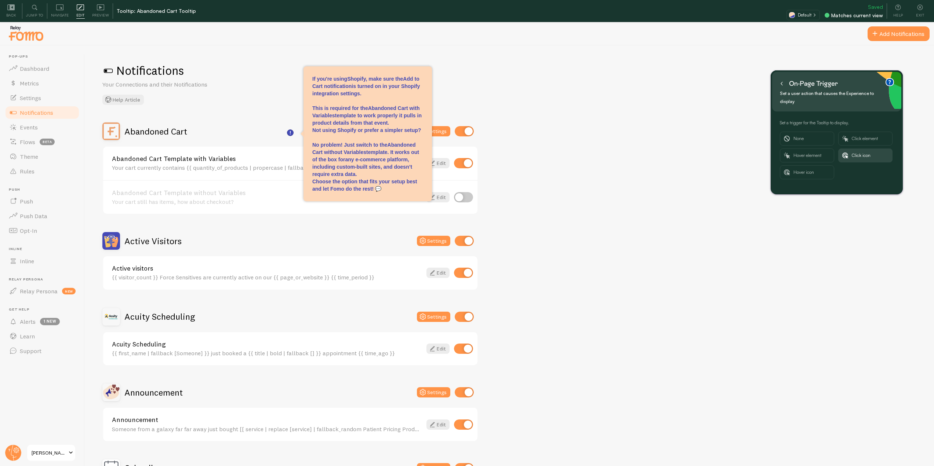
click at [784, 82] on button at bounding box center [781, 84] width 7 height 12
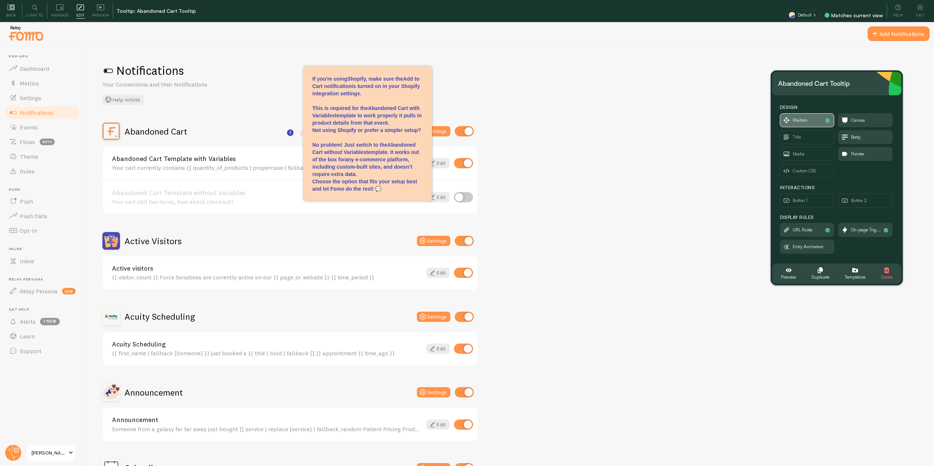
click at [807, 117] on span "Position" at bounding box center [800, 120] width 15 height 8
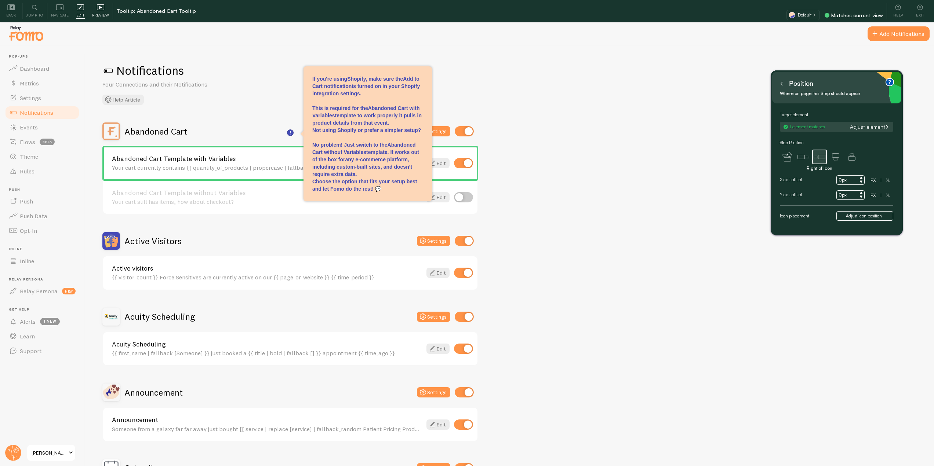
click at [95, 15] on span "Preview" at bounding box center [100, 15] width 17 height 7
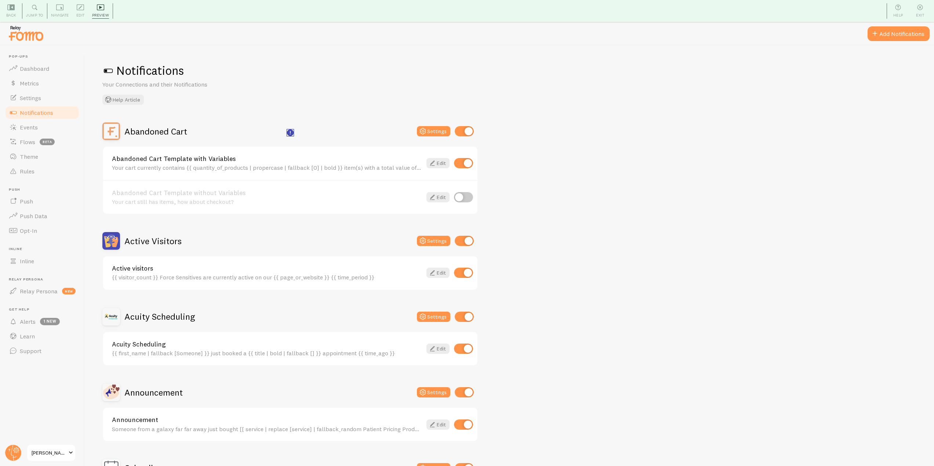
click at [292, 132] on rect "<p>If you're using <strong>Shopify</strong>, make sure the <strong>Add to Cart …" at bounding box center [290, 133] width 6 height 6
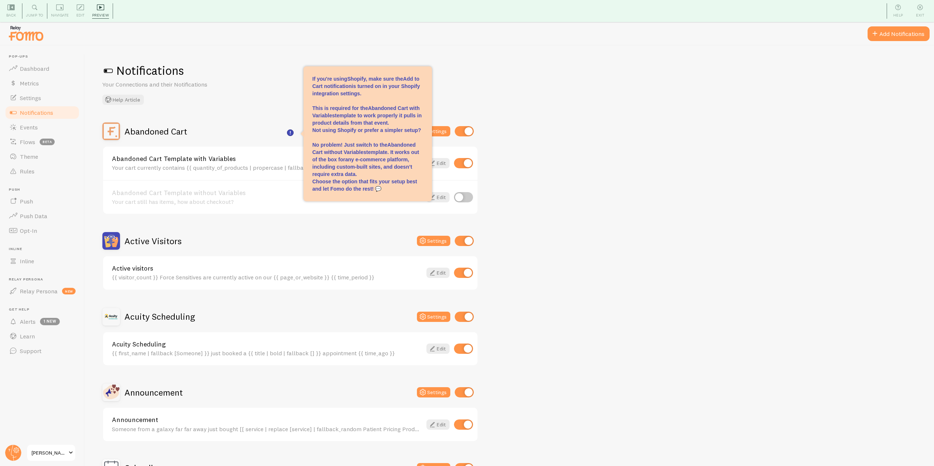
click at [375, 179] on p "Choose the option that fits your setup best and let Fomo do the rest! 💬" at bounding box center [367, 185] width 111 height 15
click at [75, 7] on div "Edit Editing is locked and can only be edited by [PERSON_NAME] & Designers" at bounding box center [81, 10] width 16 height 15
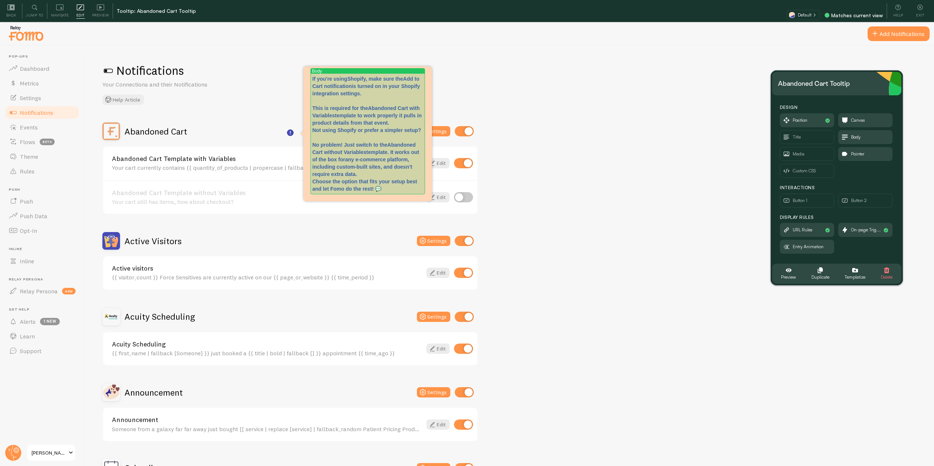
click at [392, 188] on p "Choose the option that fits your setup best and let Fomo do the rest! 💬" at bounding box center [367, 185] width 111 height 15
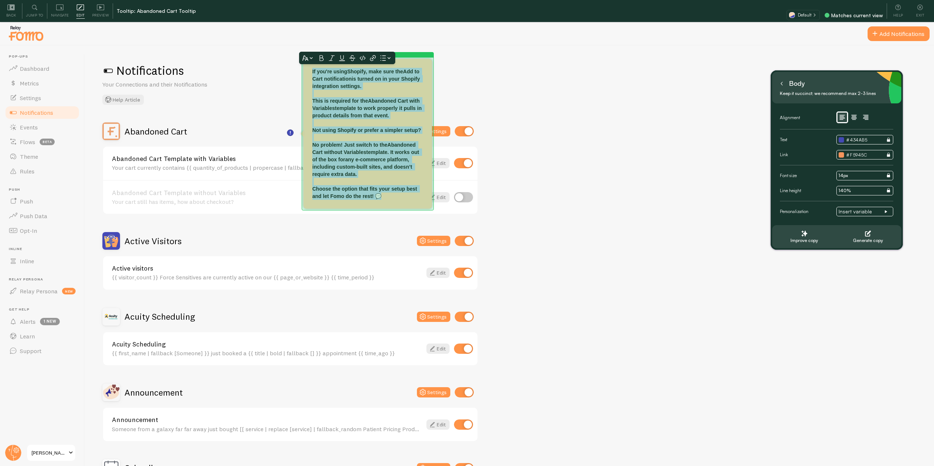
drag, startPoint x: 387, startPoint y: 196, endPoint x: 307, endPoint y: 72, distance: 148.1
click at [307, 72] on div "Canvas If you're using Shopify , make sure the Add to Cart notification is turn…" at bounding box center [367, 134] width 128 height 150
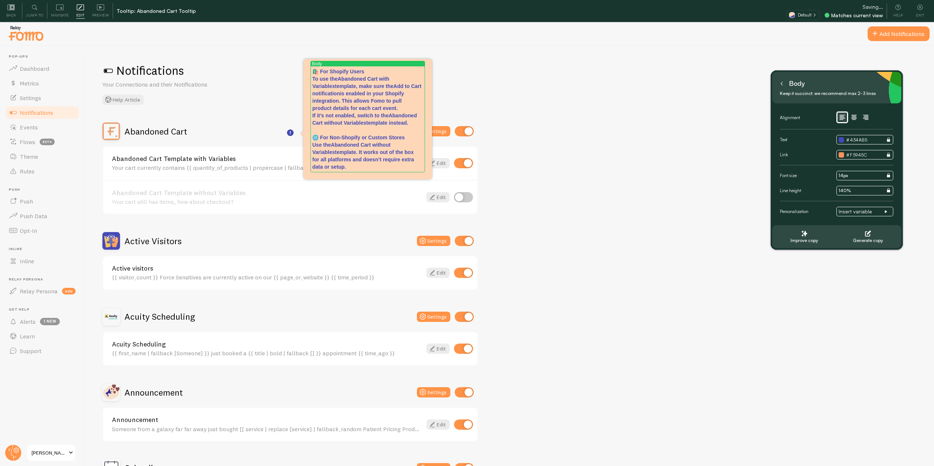
click at [784, 81] on button at bounding box center [781, 84] width 7 height 12
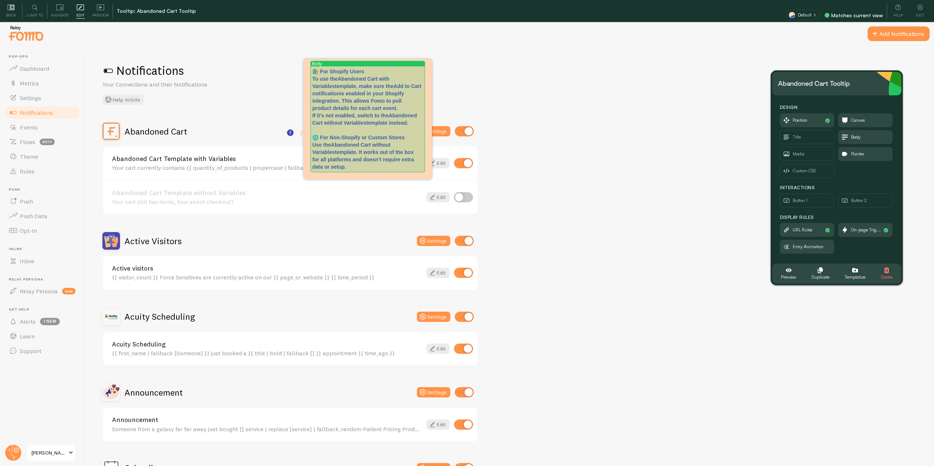
click at [335, 165] on p "Use the Abandoned Cart without Variables template. It works out of the box for …" at bounding box center [367, 155] width 111 height 29
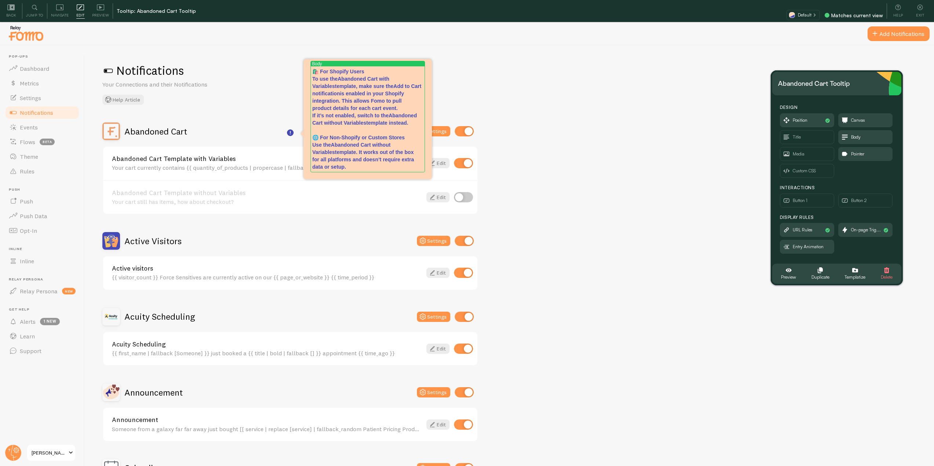
click at [101, 10] on icon at bounding box center [100, 7] width 7 height 7
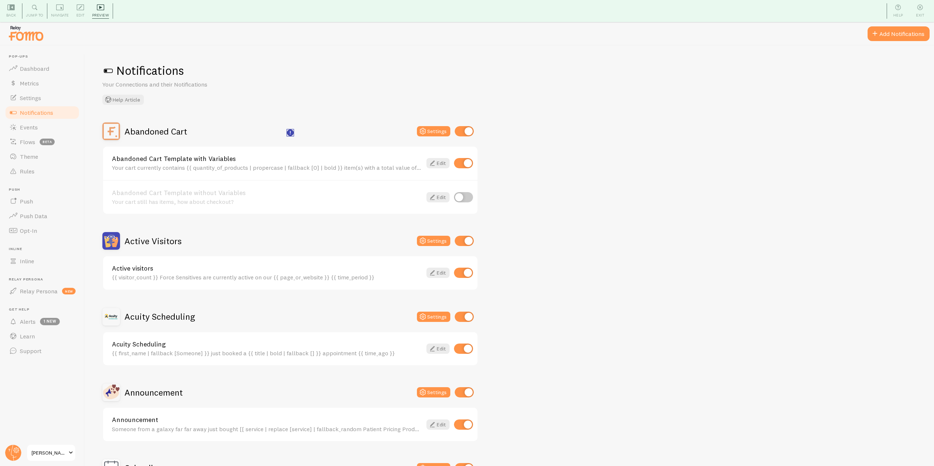
click at [291, 131] on rect "<p>🛍️ For Shopify Users</p><p>To use the <strong>Abandoned Cart with Variables<…" at bounding box center [290, 133] width 6 height 6
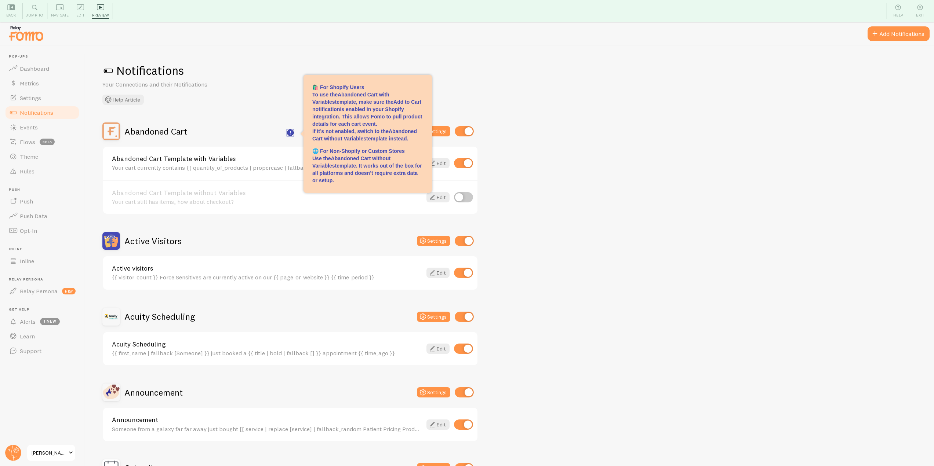
click at [291, 131] on rect "<p>🛍️ For Shopify Users</p><p>To use the <strong>Abandoned Cart with Variables<…" at bounding box center [290, 133] width 6 height 6
click at [8, 12] on span "Back" at bounding box center [11, 15] width 10 height 7
